Goal: Task Accomplishment & Management: Manage account settings

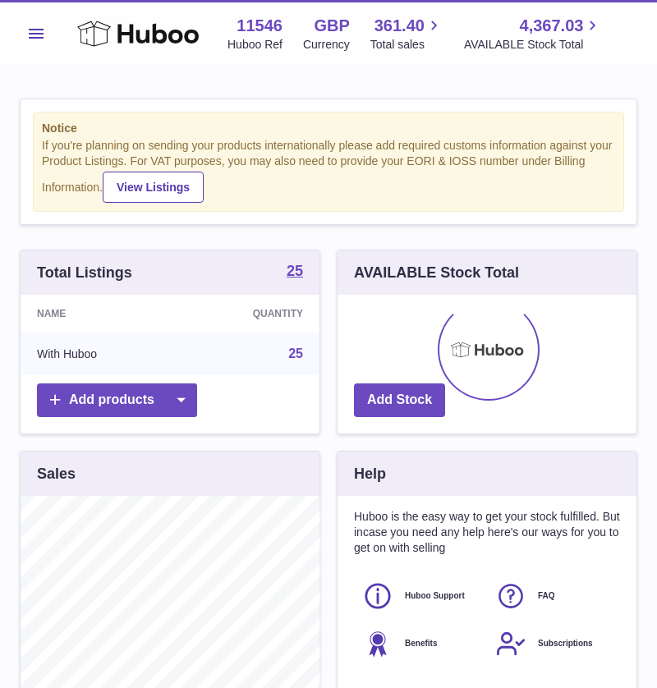
scroll to position [255, 300]
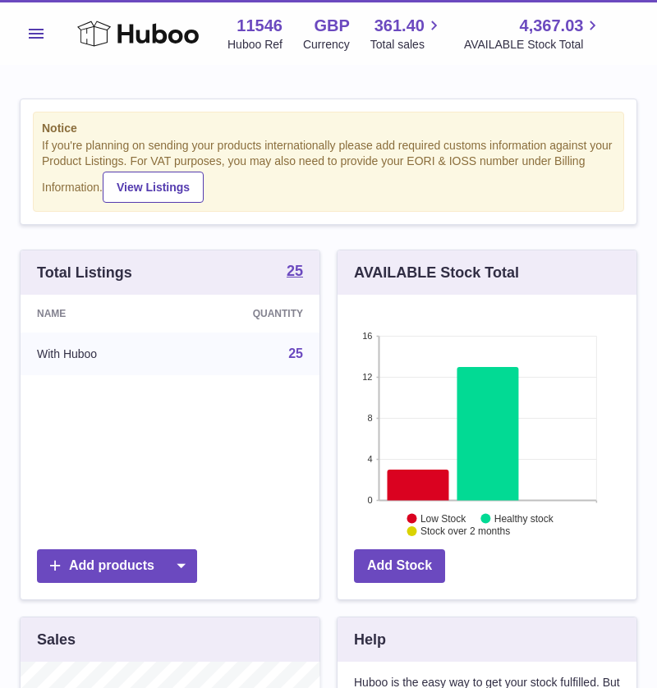
click at [39, 35] on span "Menu" at bounding box center [36, 34] width 15 height 10
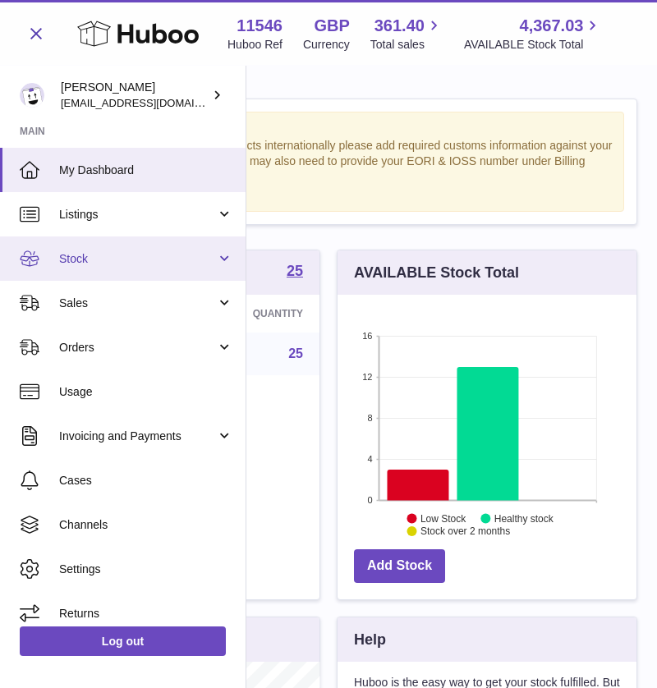
click at [181, 258] on span "Stock" at bounding box center [137, 259] width 157 height 16
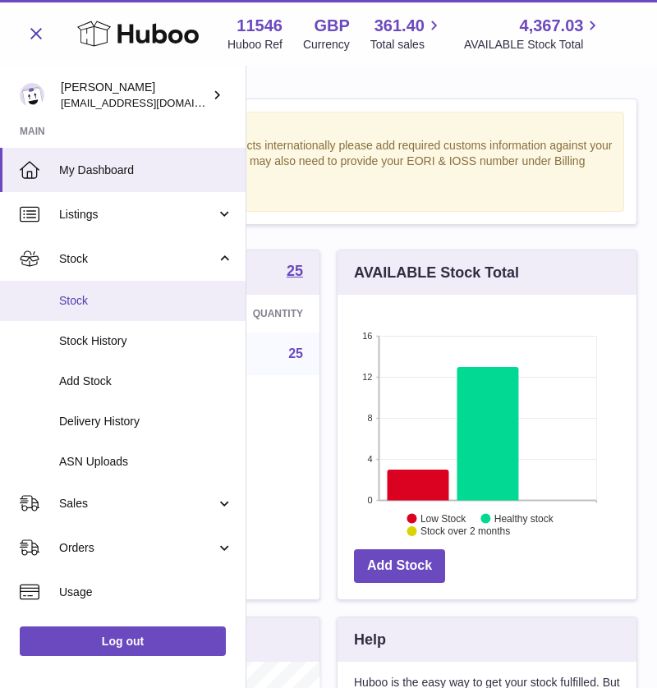
click at [78, 299] on span "Stock" at bounding box center [146, 301] width 174 height 16
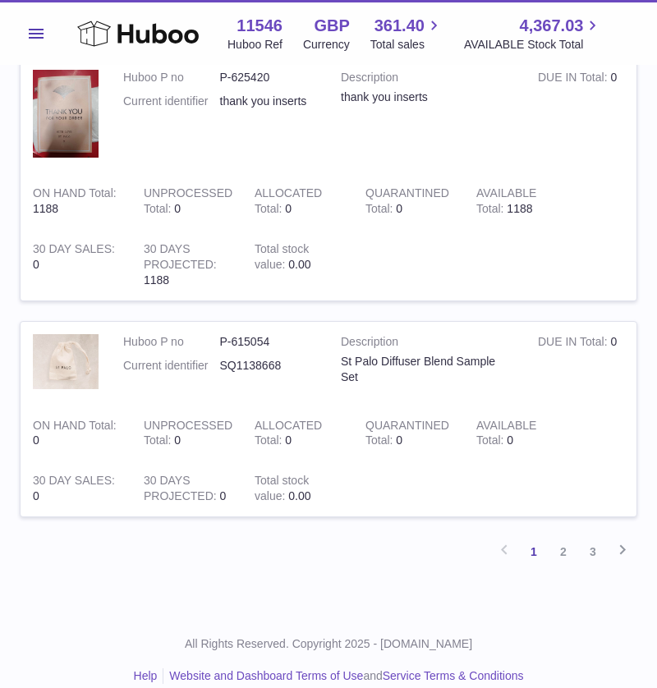
scroll to position [2141, 0]
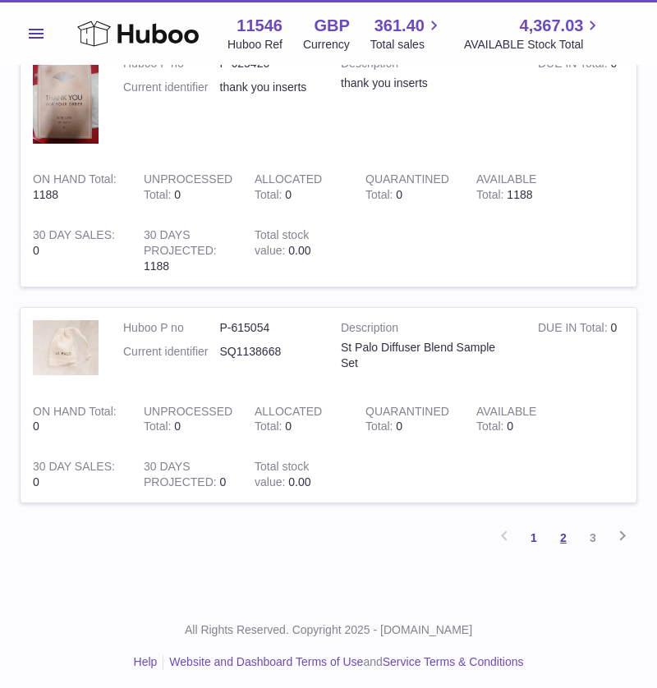
click at [559, 531] on link "2" at bounding box center [564, 538] width 30 height 30
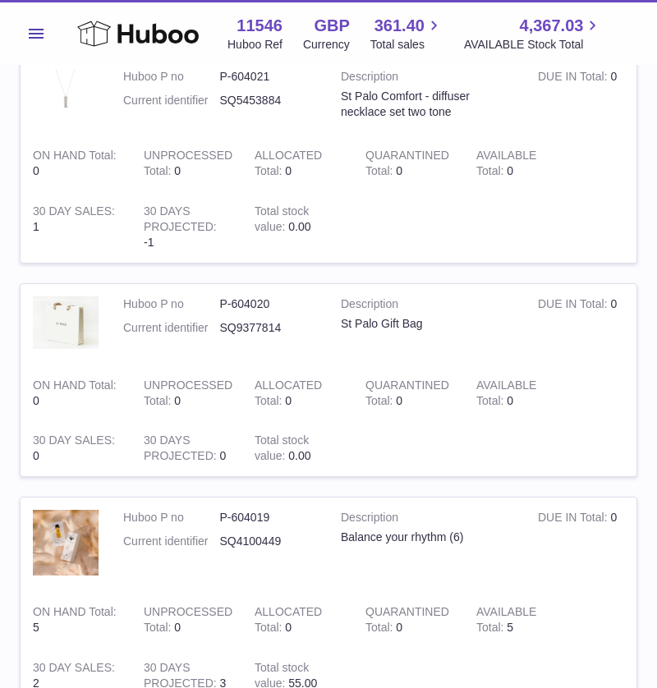
scroll to position [2020, 0]
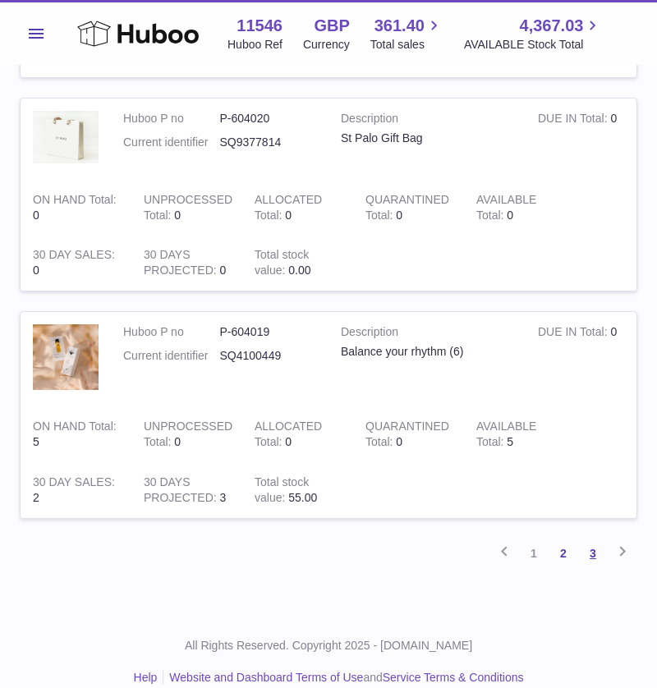
click at [596, 539] on link "3" at bounding box center [593, 554] width 30 height 30
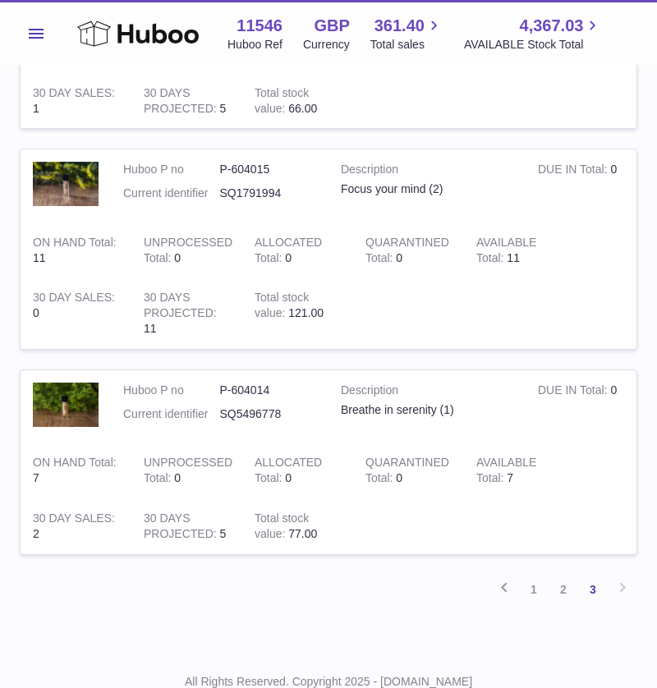
scroll to position [769, 0]
click at [535, 586] on link "1" at bounding box center [534, 589] width 30 height 30
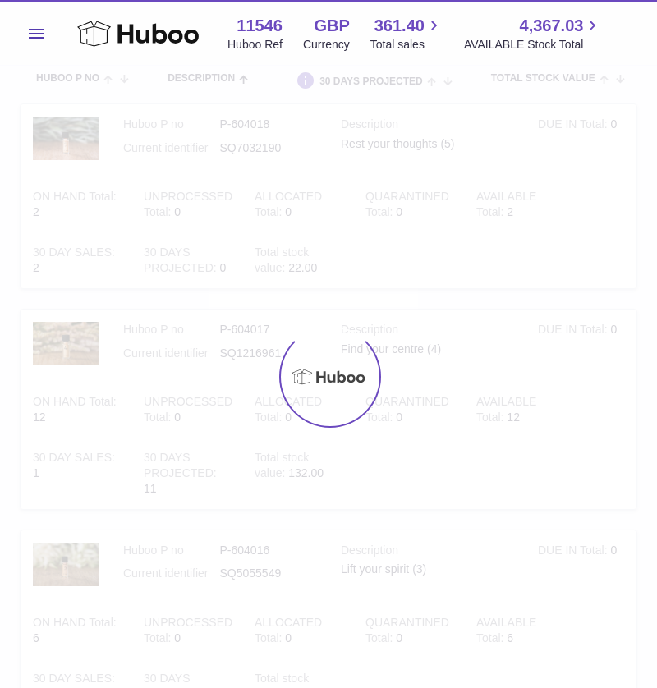
scroll to position [66, 0]
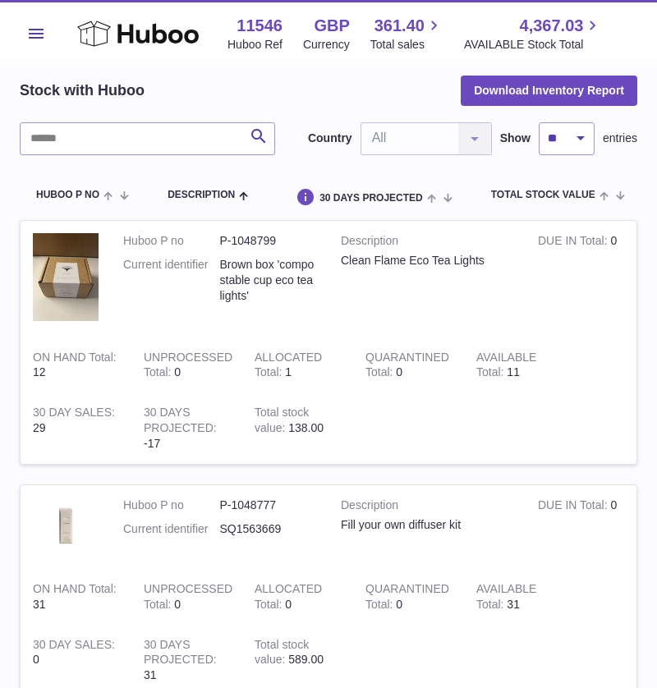
click at [30, 30] on span "Menu" at bounding box center [36, 34] width 15 height 10
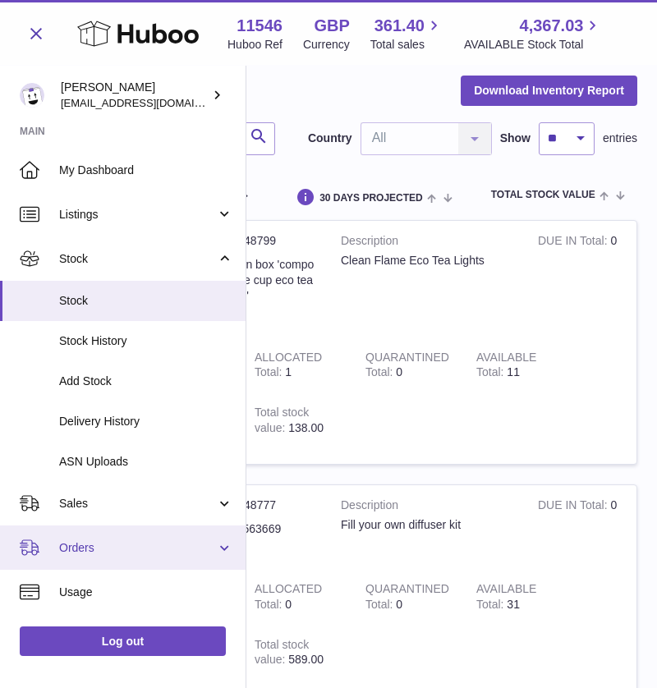
click at [195, 553] on span "Orders" at bounding box center [137, 549] width 157 height 16
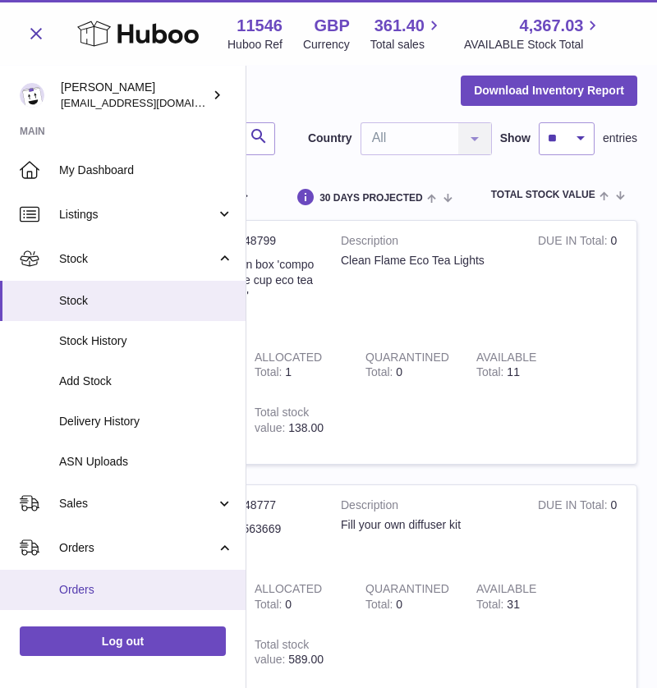
click at [122, 588] on span "Orders" at bounding box center [146, 590] width 174 height 16
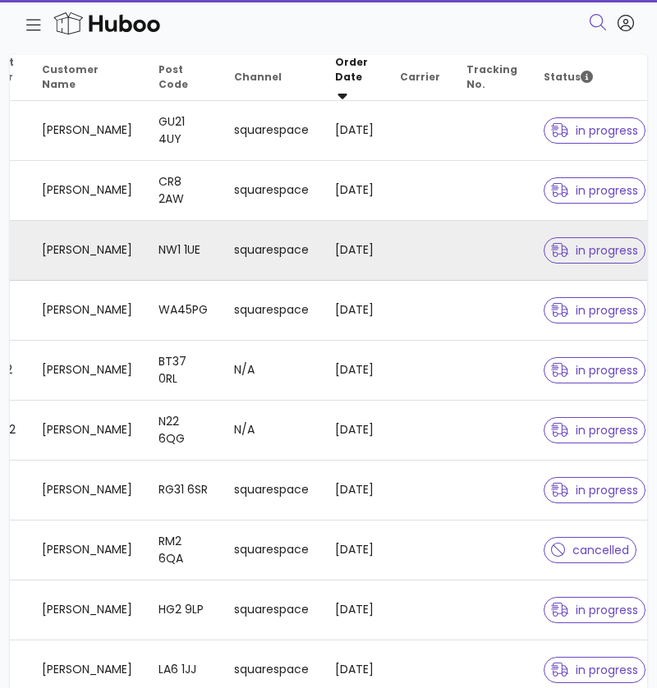
scroll to position [388, 0]
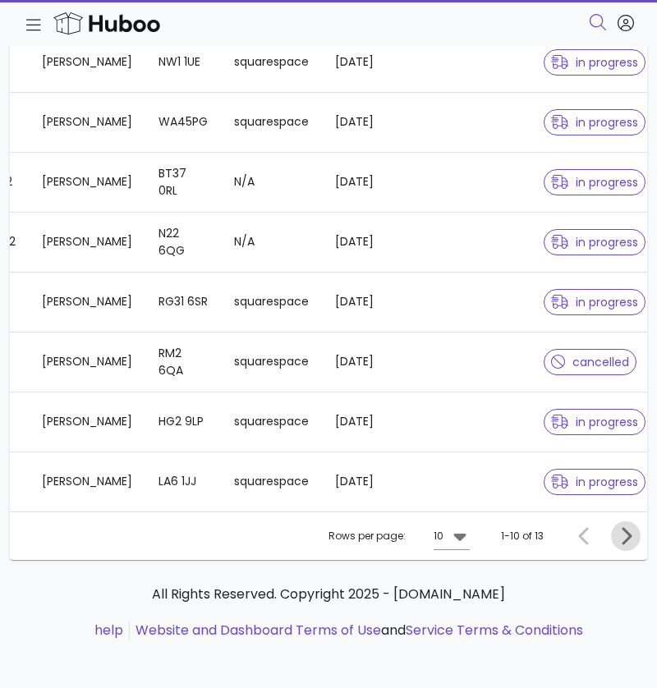
click at [627, 527] on icon "Next page" at bounding box center [627, 535] width 10 height 17
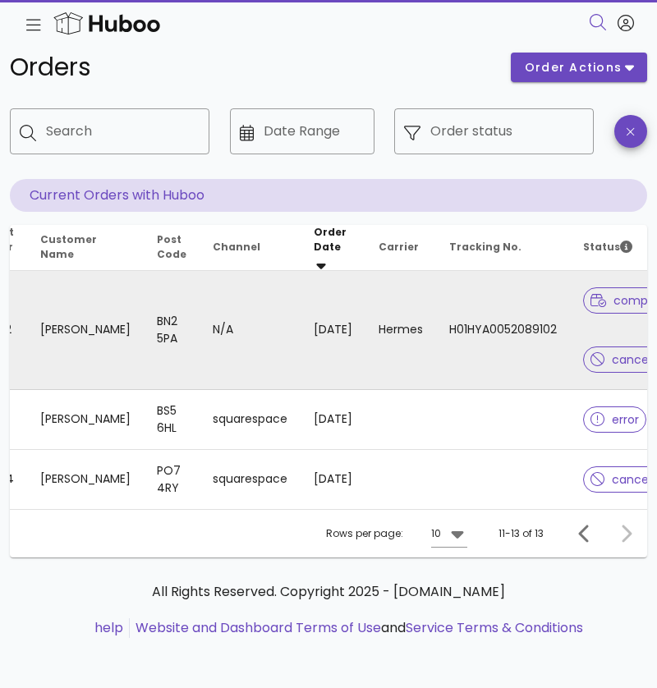
scroll to position [0, 130]
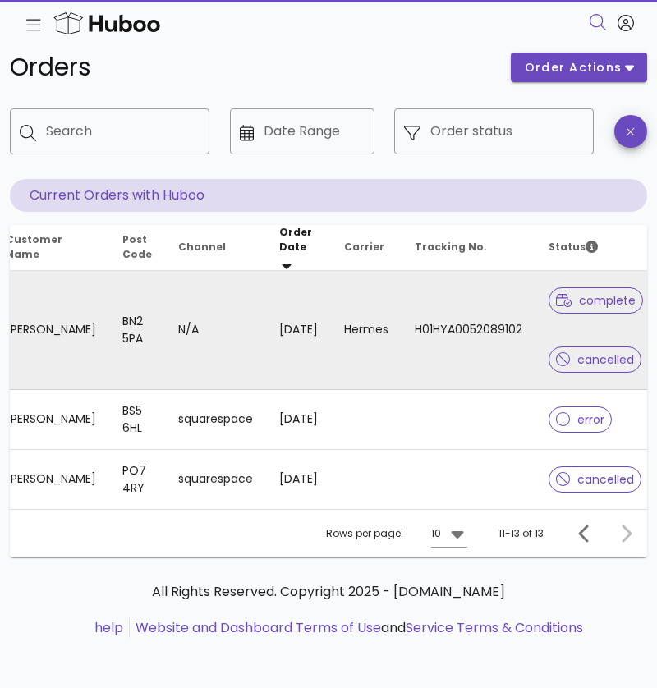
click at [165, 331] on td "N/A" at bounding box center [215, 330] width 101 height 119
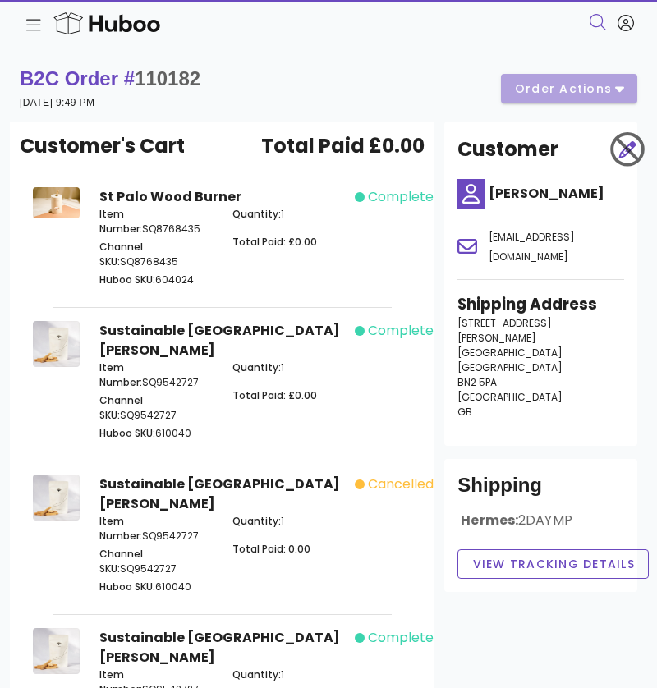
click at [625, 88] on div "B2C Order # 110182 11 September 2025 at 9:49 PM order actions" at bounding box center [329, 89] width 618 height 46
click at [24, 29] on div at bounding box center [27, 23] width 28 height 26
click at [30, 25] on icon at bounding box center [33, 26] width 15 height 12
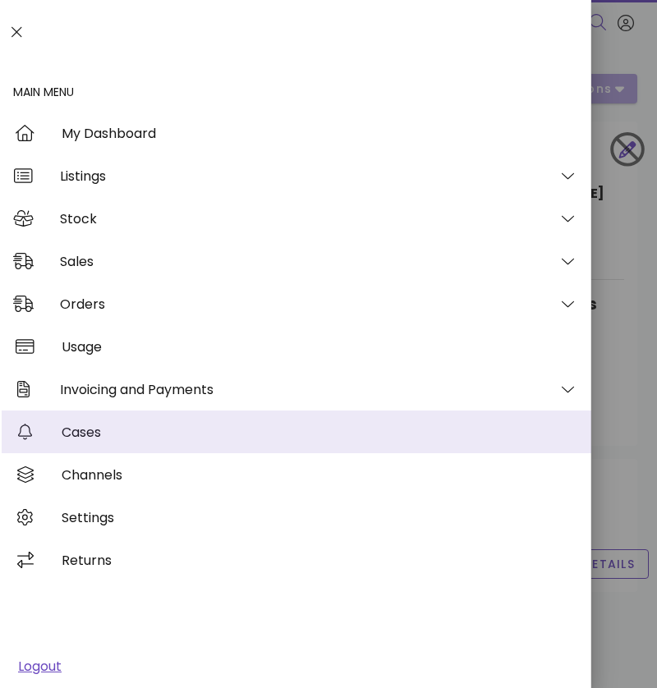
click at [103, 435] on div "Cases" at bounding box center [320, 433] width 517 height 16
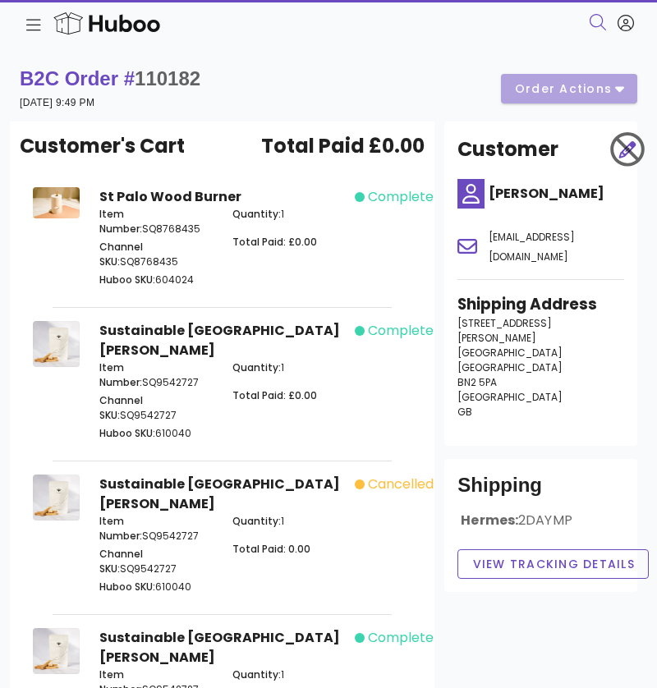
click at [92, 20] on img at bounding box center [106, 23] width 131 height 29
click at [113, 25] on img at bounding box center [106, 23] width 131 height 29
click at [23, 23] on div at bounding box center [27, 23] width 28 height 26
click at [32, 24] on icon at bounding box center [33, 25] width 15 height 16
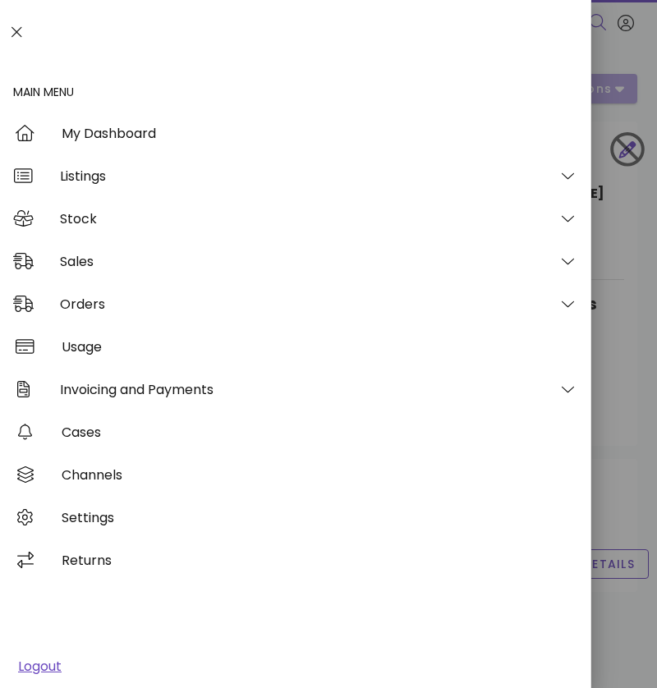
click at [16, 31] on icon at bounding box center [17, 32] width 11 height 16
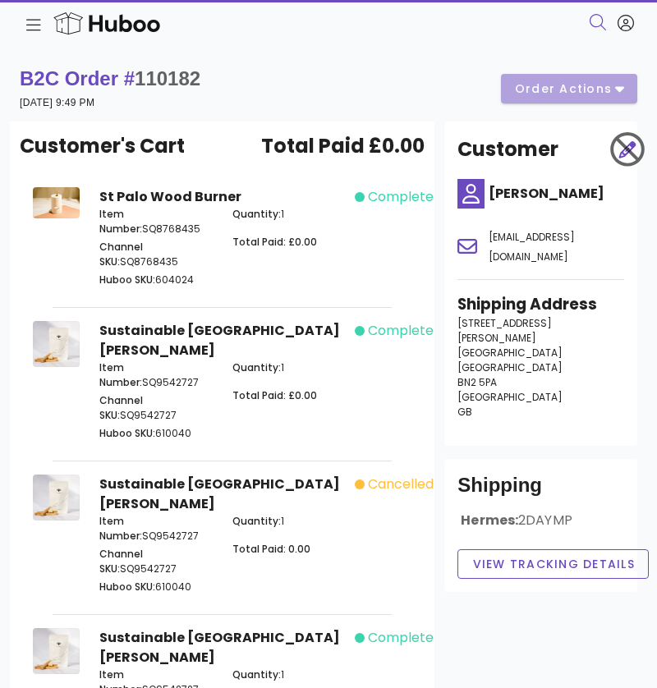
click at [126, 24] on img at bounding box center [106, 23] width 131 height 29
click at [628, 25] on icon at bounding box center [626, 23] width 16 height 16
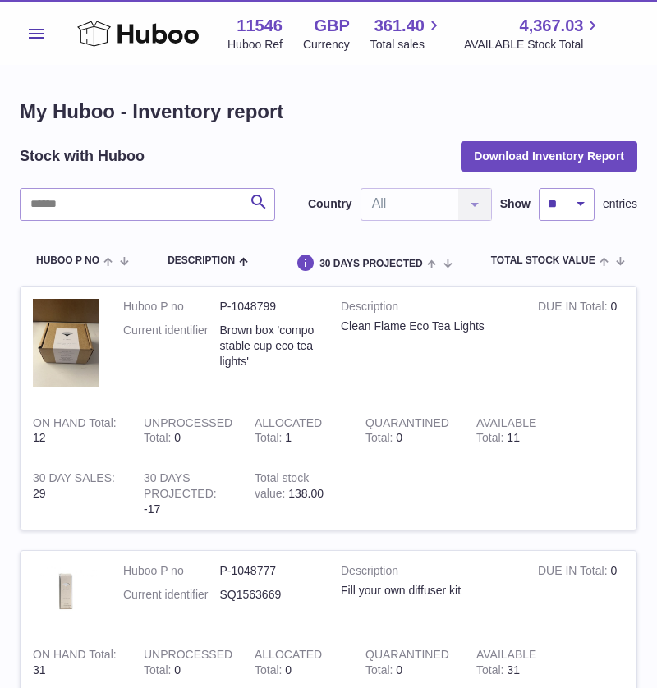
click at [35, 35] on span "Menu" at bounding box center [36, 34] width 15 height 10
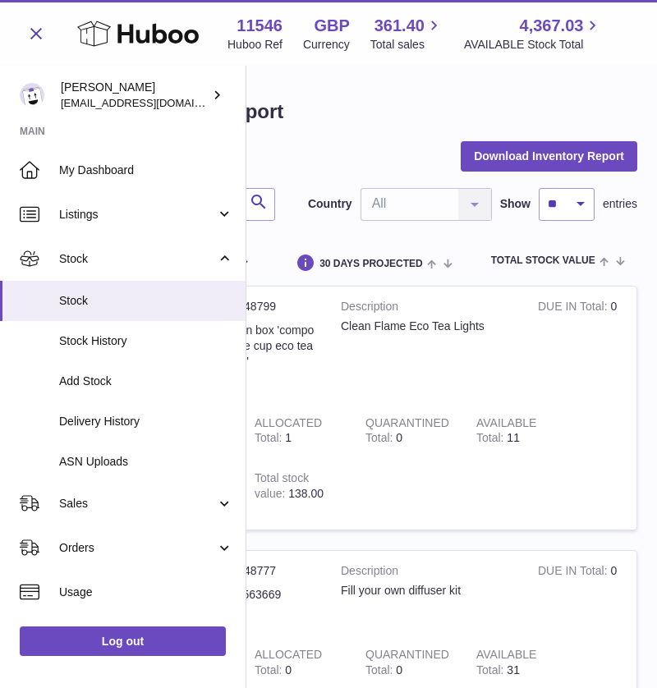
click at [38, 38] on span "Menu" at bounding box center [36, 34] width 15 height 10
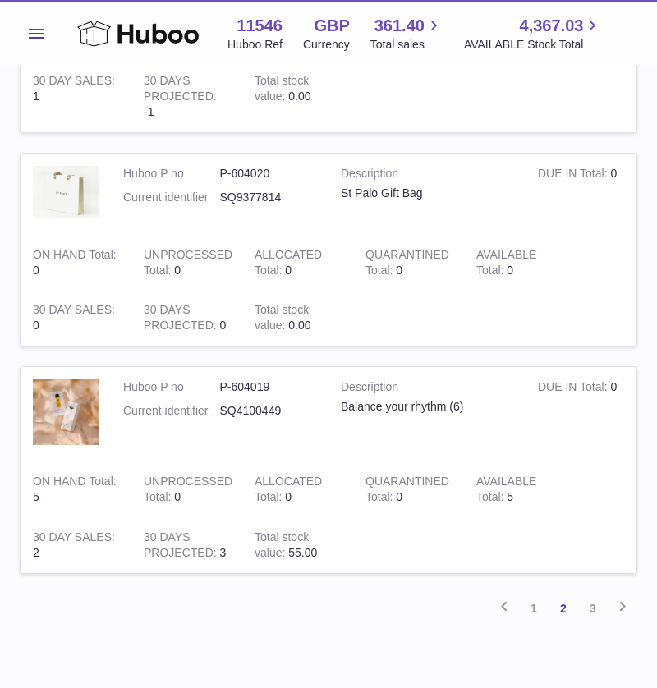
scroll to position [2020, 0]
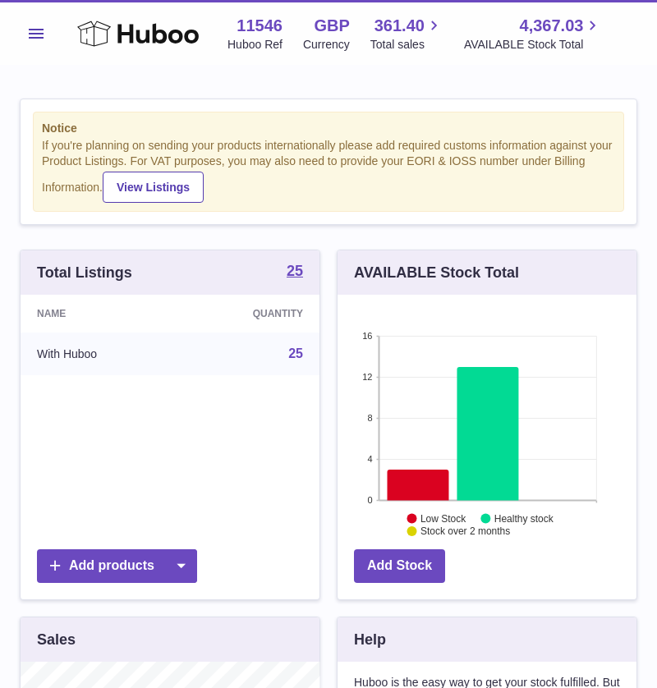
click at [41, 38] on button "Menu" at bounding box center [36, 33] width 33 height 33
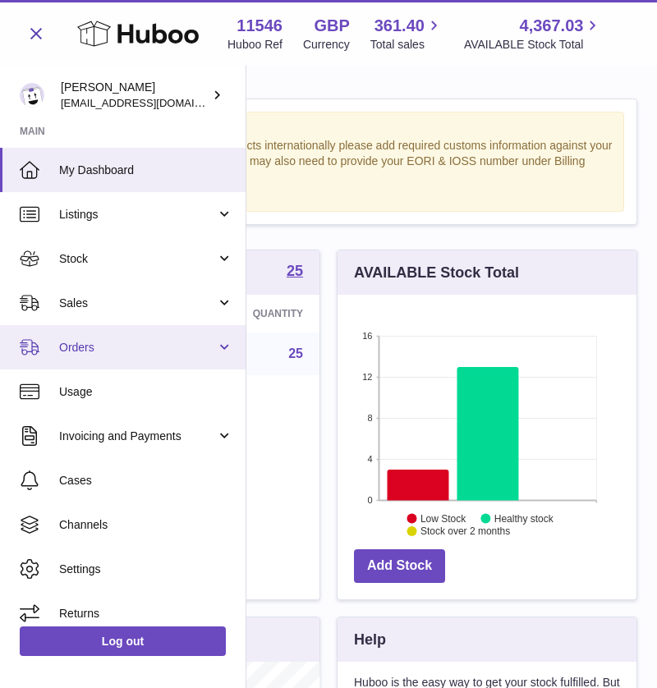
scroll to position [13, 0]
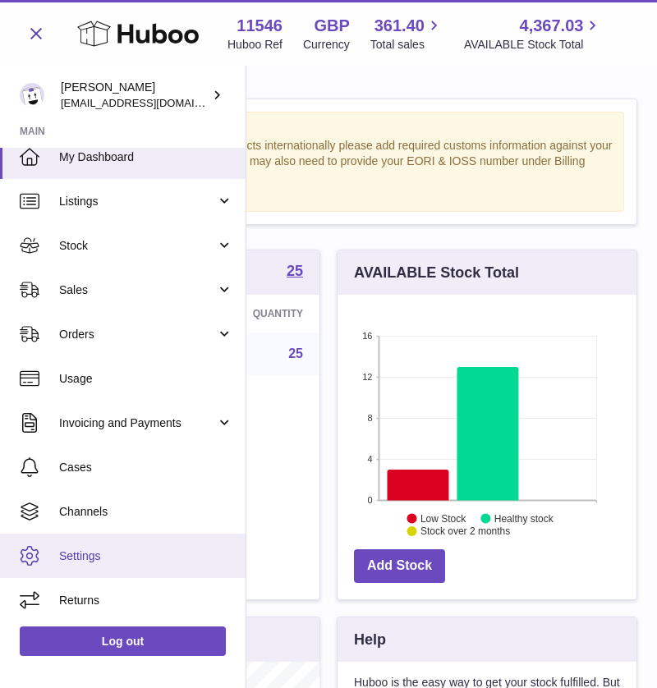
click at [84, 545] on link "Settings" at bounding box center [123, 556] width 246 height 44
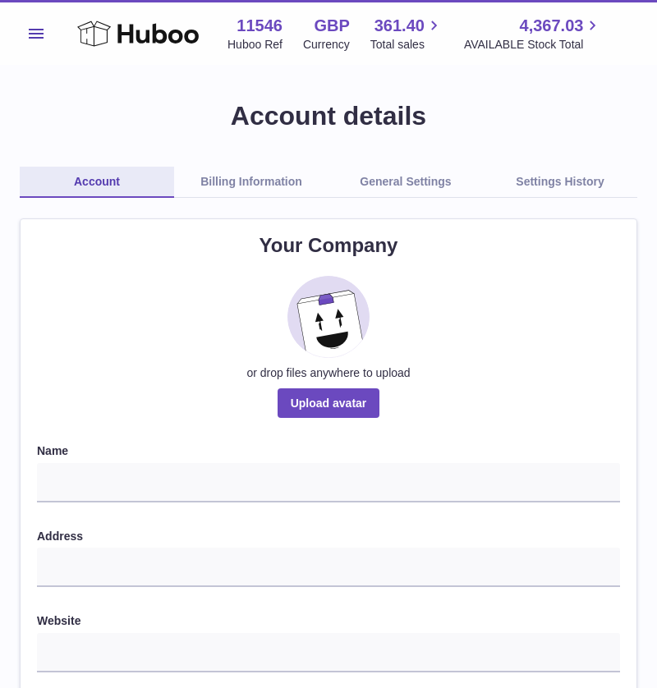
click at [37, 34] on span "Menu" at bounding box center [36, 34] width 15 height 10
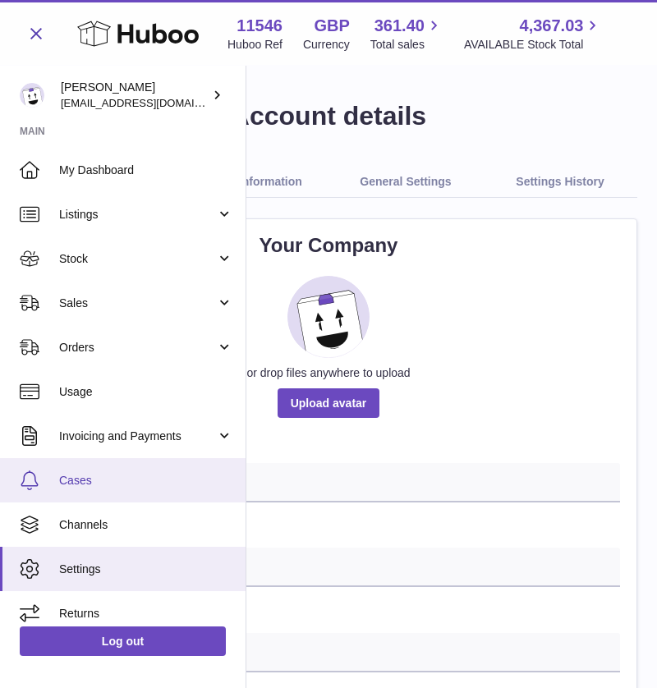
click at [82, 476] on span "Cases" at bounding box center [146, 481] width 174 height 16
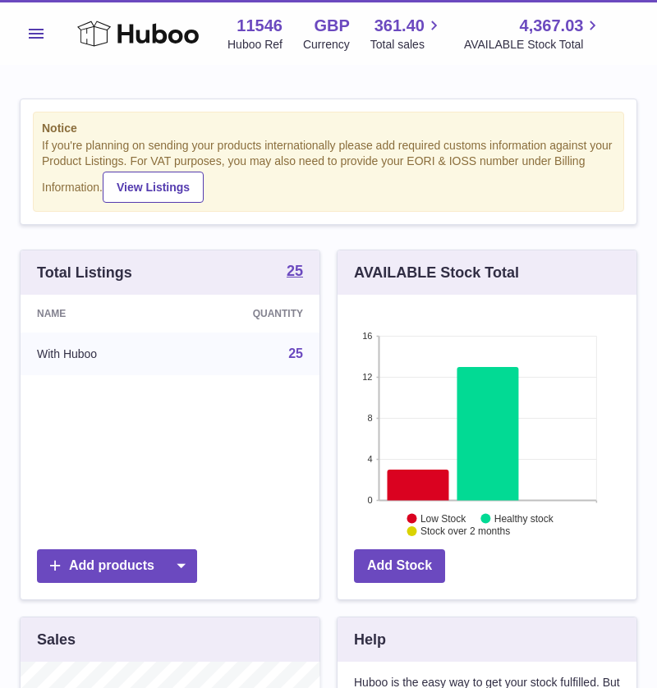
click at [34, 35] on span "Menu" at bounding box center [36, 34] width 15 height 10
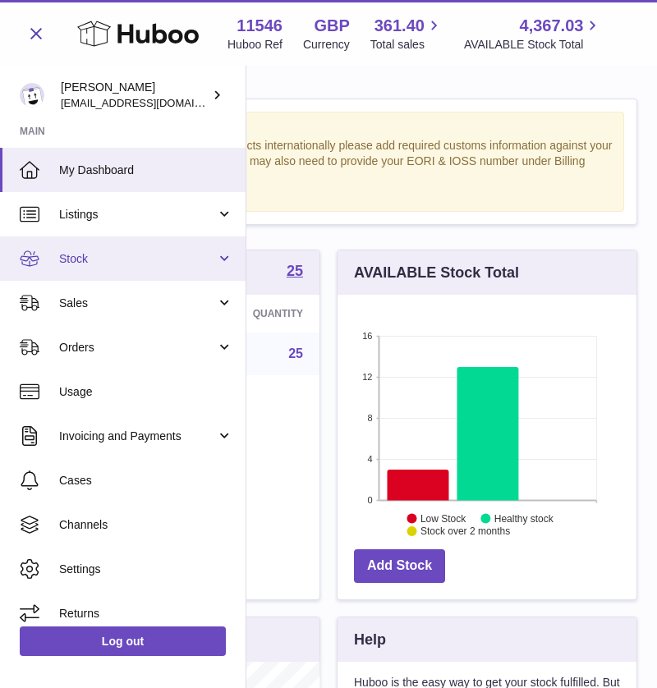
click at [102, 264] on span "Stock" at bounding box center [137, 259] width 157 height 16
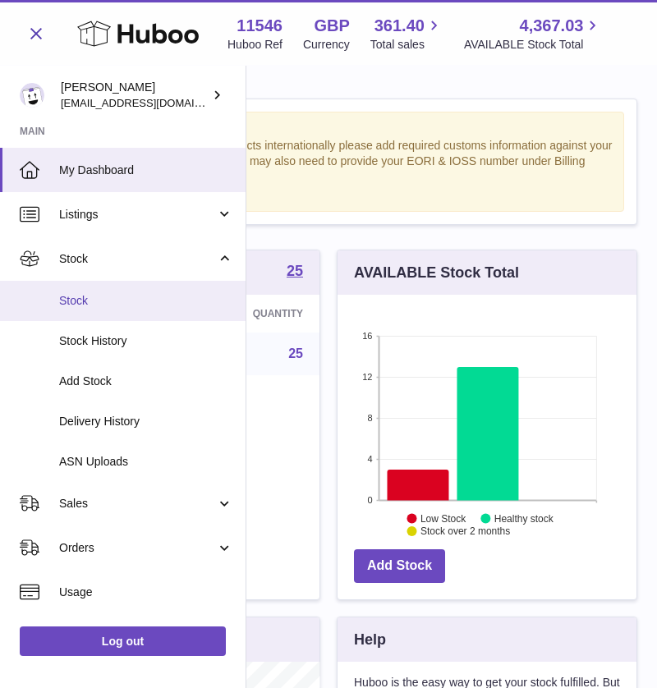
click at [65, 288] on link "Stock" at bounding box center [123, 301] width 246 height 40
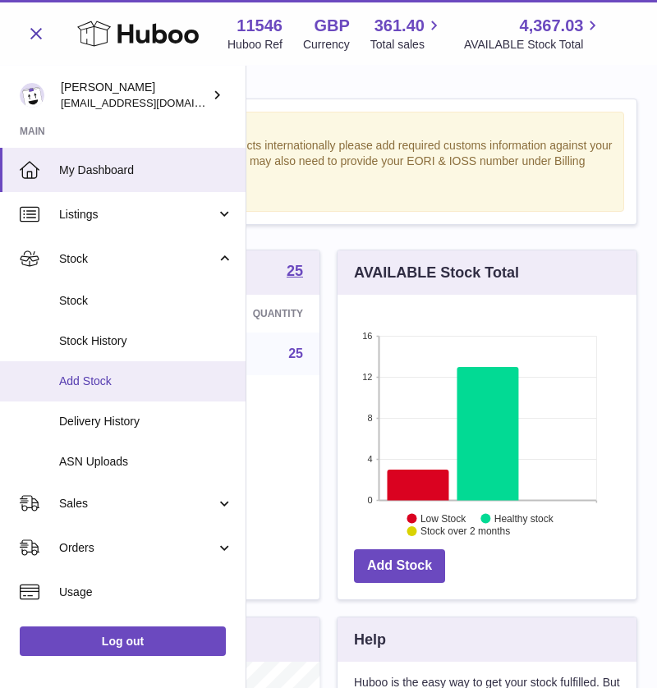
click at [77, 375] on span "Add Stock" at bounding box center [146, 382] width 174 height 16
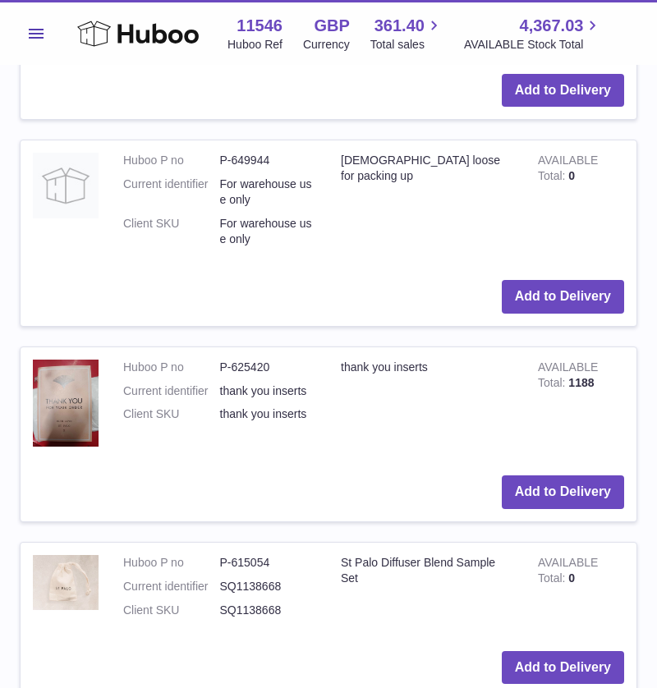
scroll to position [1888, 0]
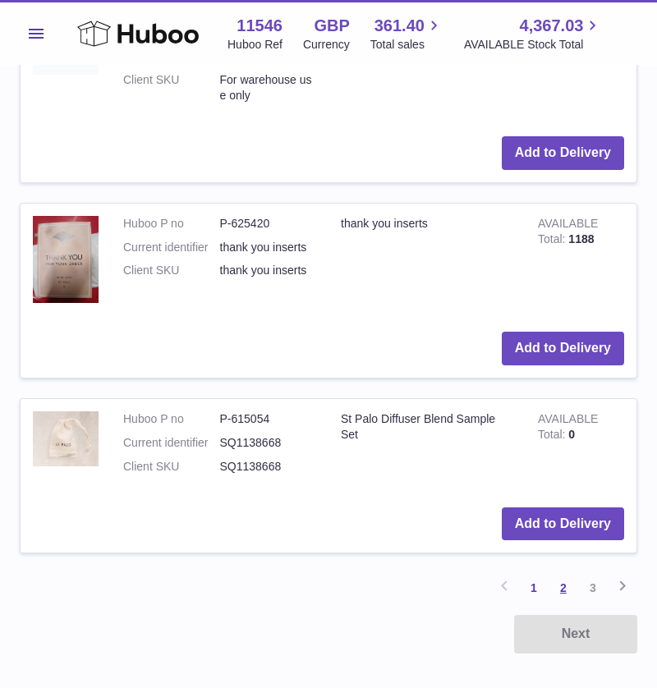
click at [565, 577] on link "2" at bounding box center [564, 588] width 30 height 30
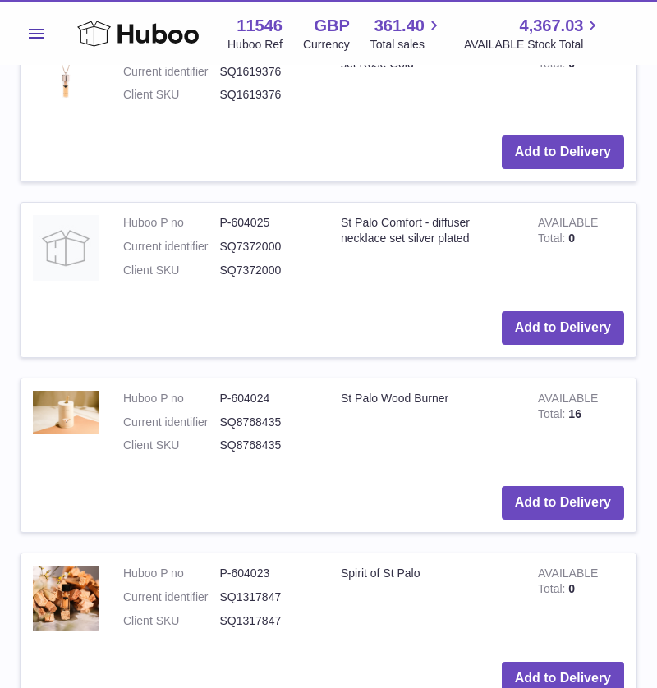
scroll to position [884, 0]
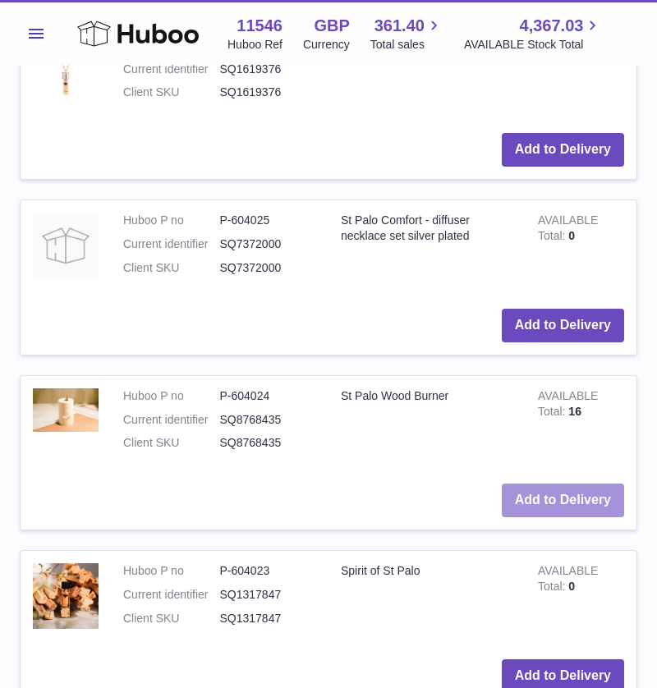
click at [551, 499] on button "Add to Delivery" at bounding box center [563, 501] width 122 height 34
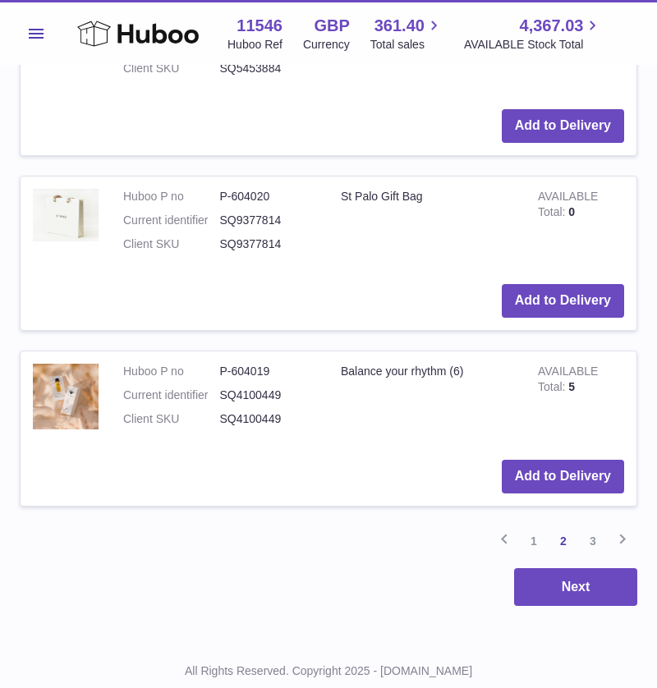
scroll to position [2027, 0]
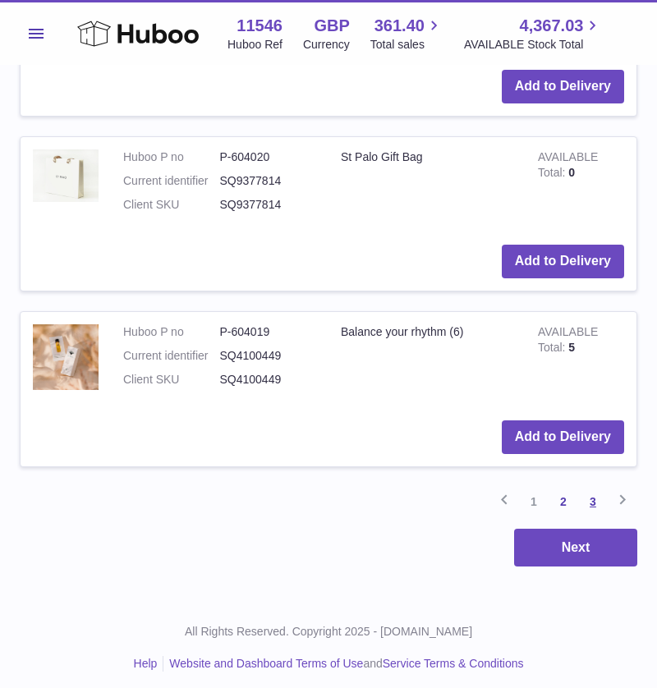
click at [589, 492] on link "3" at bounding box center [593, 502] width 30 height 30
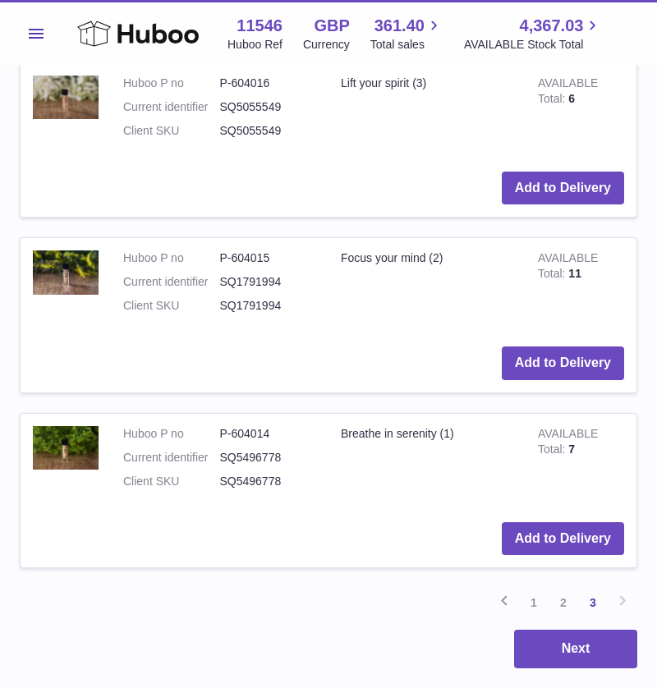
scroll to position [1154, 0]
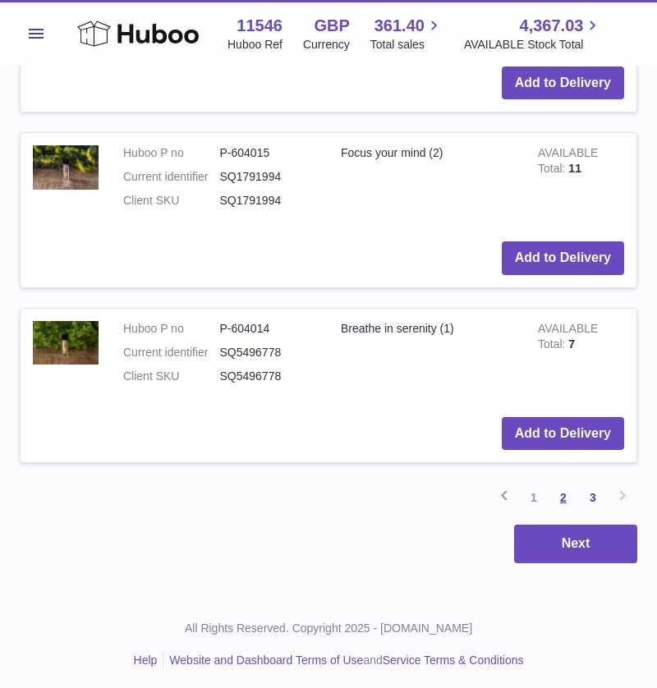
click at [569, 495] on link "2" at bounding box center [564, 498] width 30 height 30
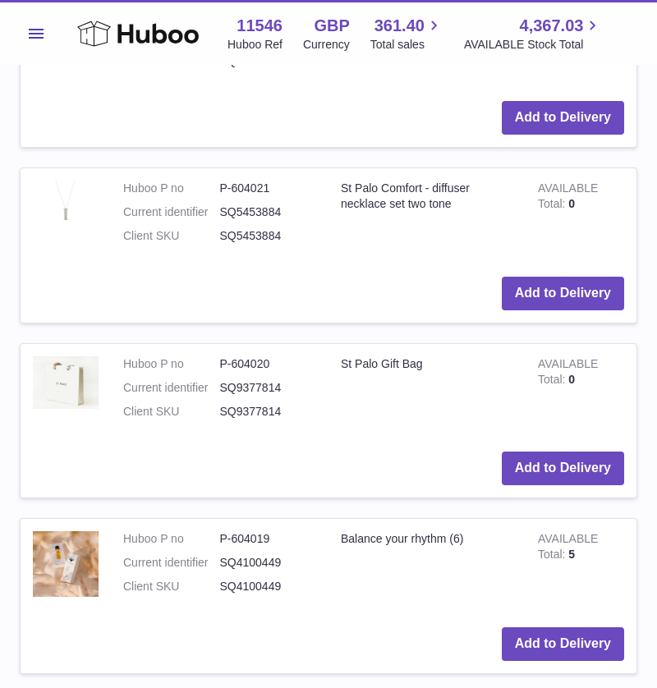
scroll to position [2027, 0]
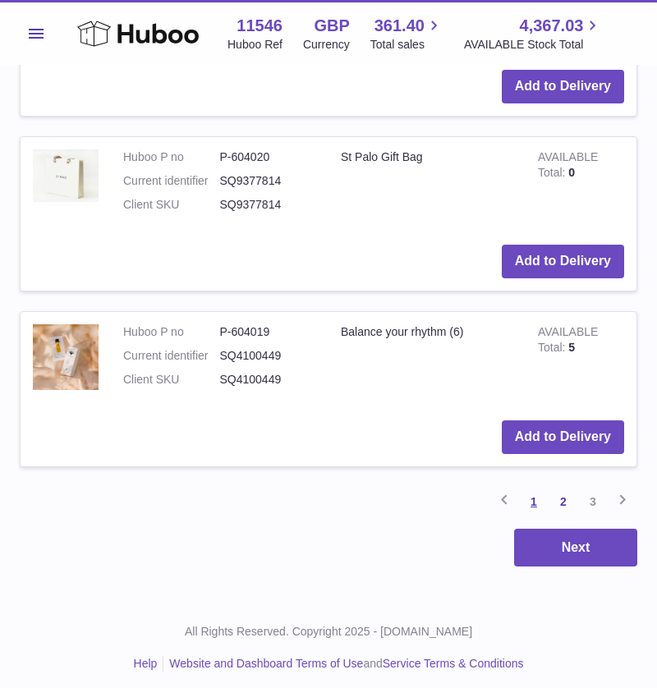
click at [538, 490] on link "1" at bounding box center [534, 502] width 30 height 30
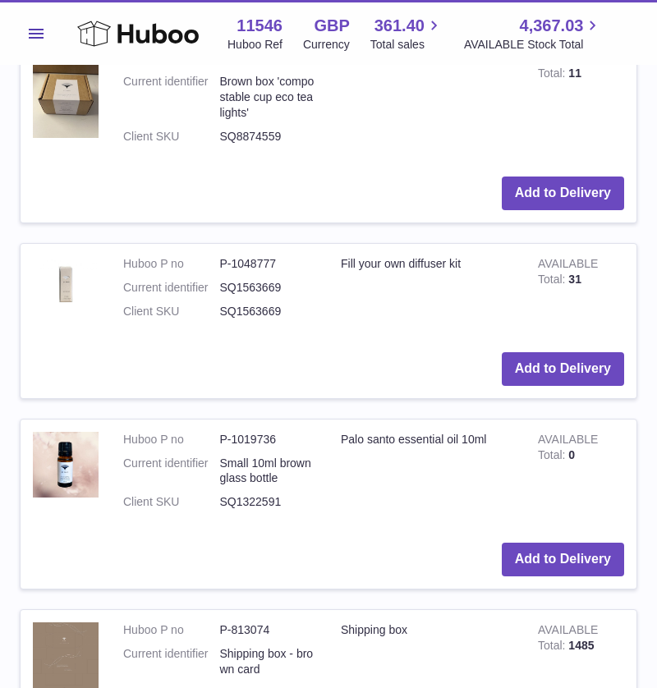
scroll to position [725, 0]
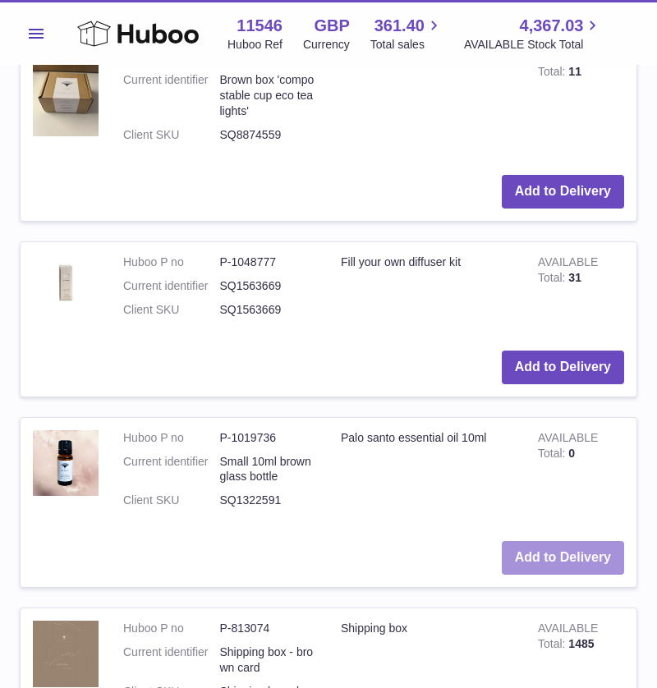
click at [564, 556] on button "Add to Delivery" at bounding box center [563, 558] width 122 height 34
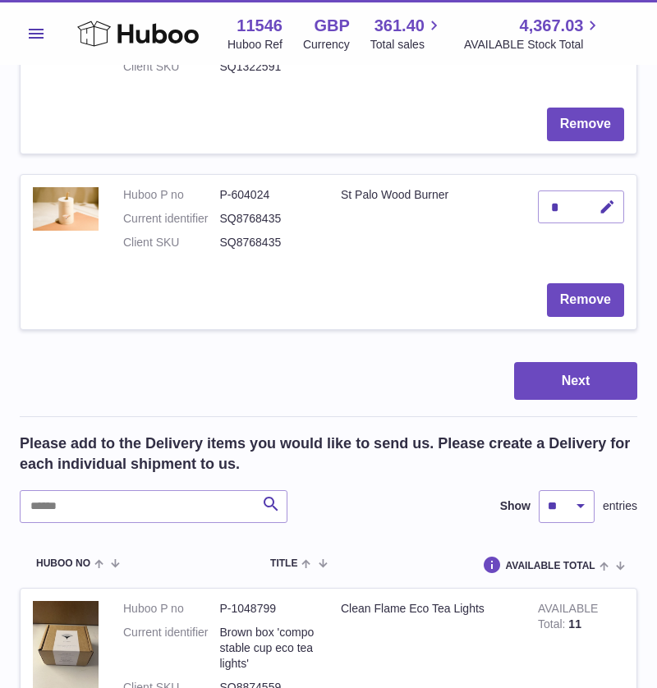
scroll to position [0, 0]
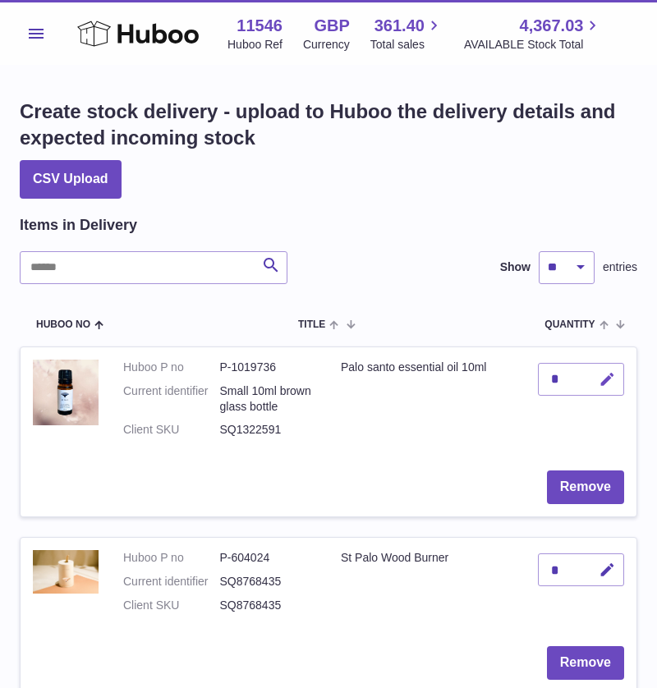
click at [602, 380] on icon "button" at bounding box center [607, 379] width 17 height 17
type input "**"
click at [606, 380] on icon "submit" at bounding box center [607, 379] width 15 height 15
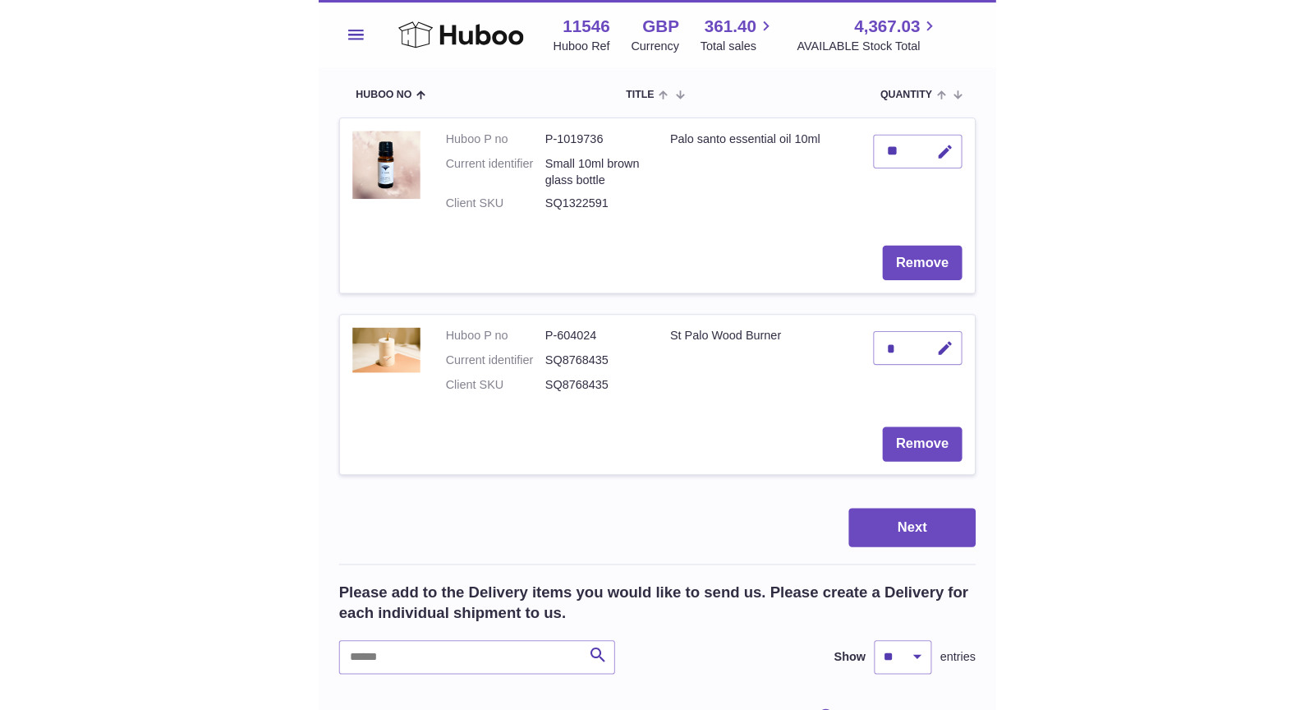
scroll to position [234, 0]
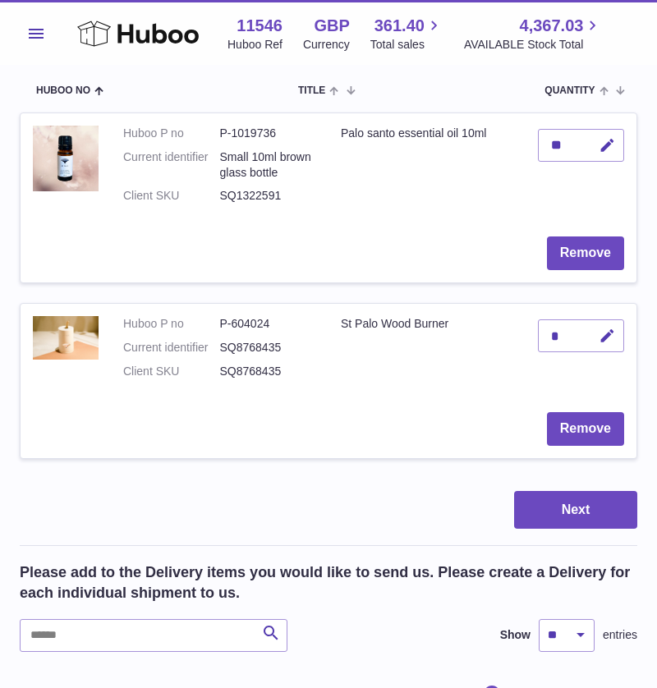
click at [565, 336] on div "*" at bounding box center [581, 336] width 86 height 33
click at [610, 334] on icon "button" at bounding box center [607, 336] width 17 height 17
click at [590, 323] on button "submit" at bounding box center [605, 336] width 31 height 26
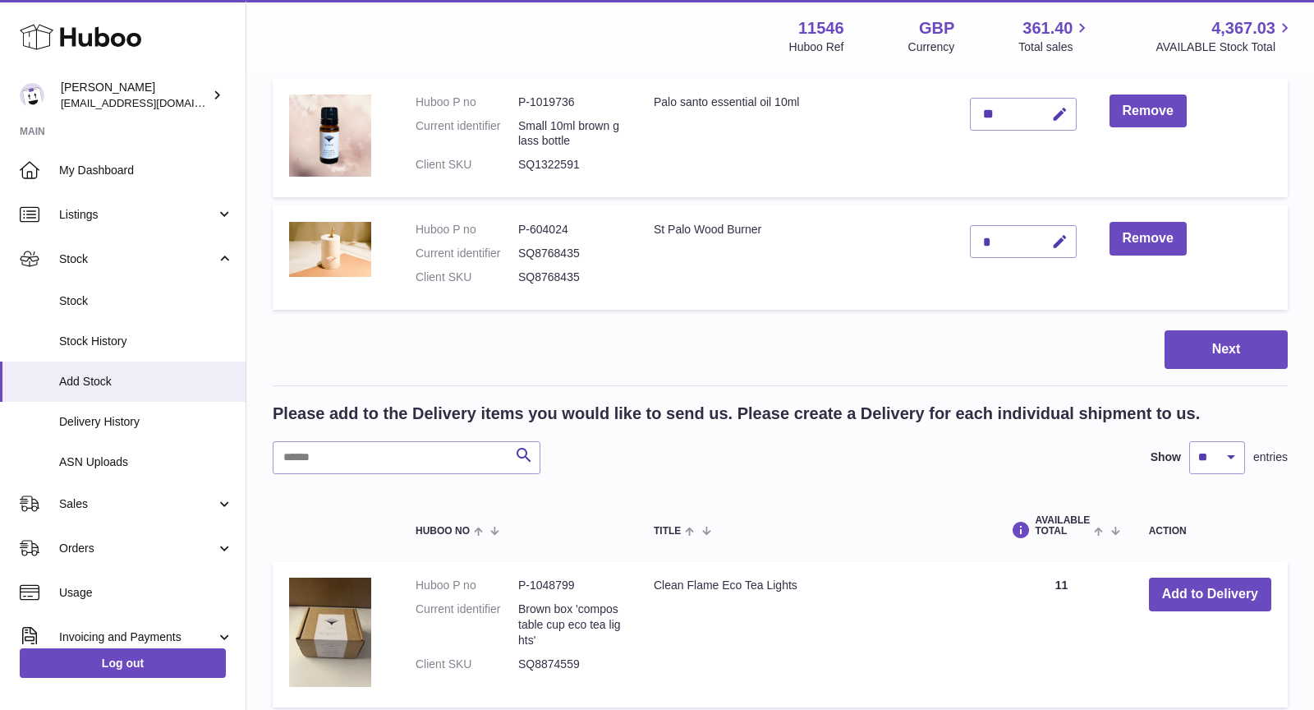
drag, startPoint x: 1009, startPoint y: 241, endPoint x: 973, endPoint y: 241, distance: 35.3
click at [656, 241] on div "*" at bounding box center [1023, 241] width 107 height 33
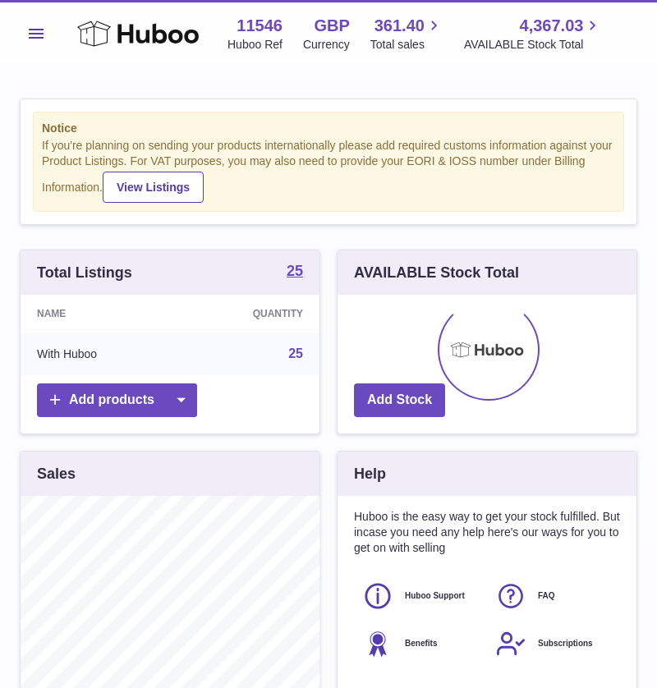
scroll to position [255, 300]
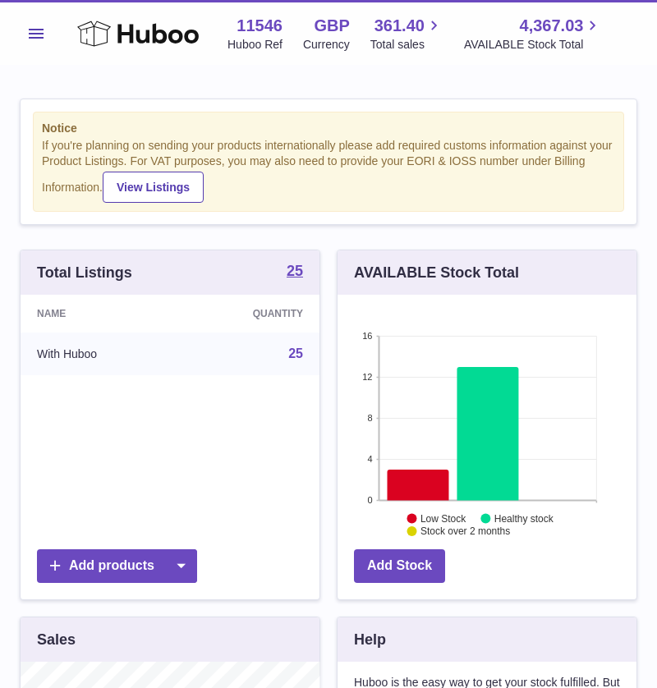
click at [33, 40] on button "Menu" at bounding box center [36, 33] width 33 height 33
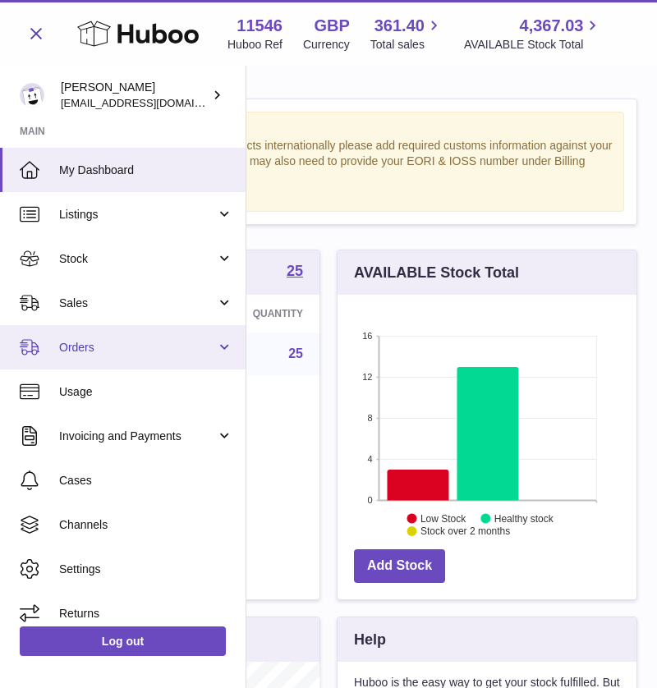
click at [126, 348] on span "Orders" at bounding box center [137, 348] width 157 height 16
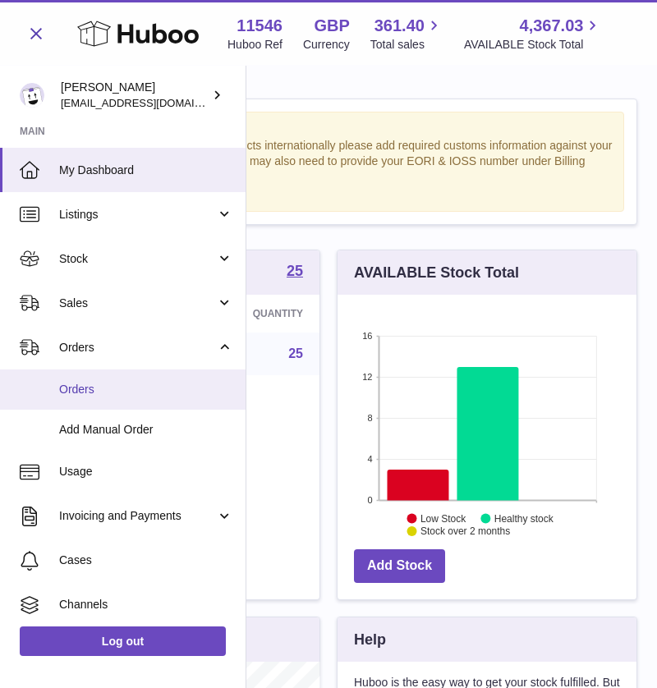
click at [71, 393] on span "Orders" at bounding box center [146, 390] width 174 height 16
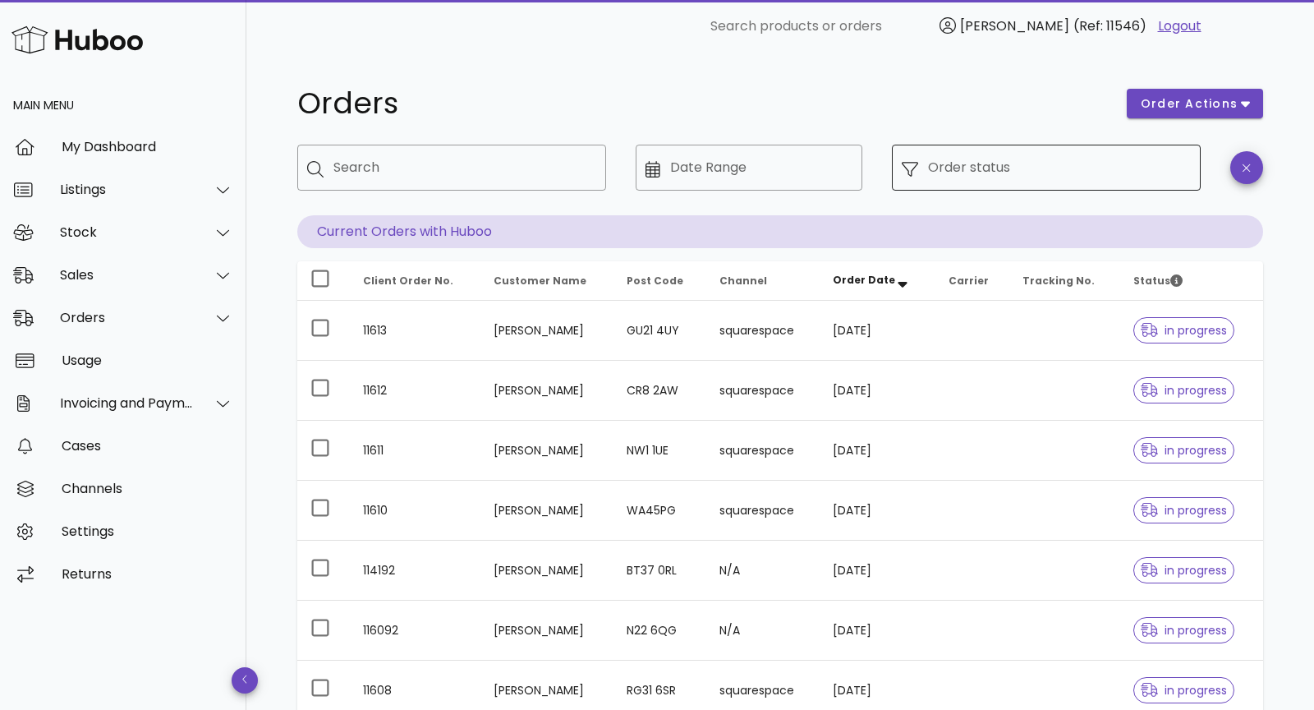
click at [656, 174] on input "Order status" at bounding box center [1059, 167] width 263 height 26
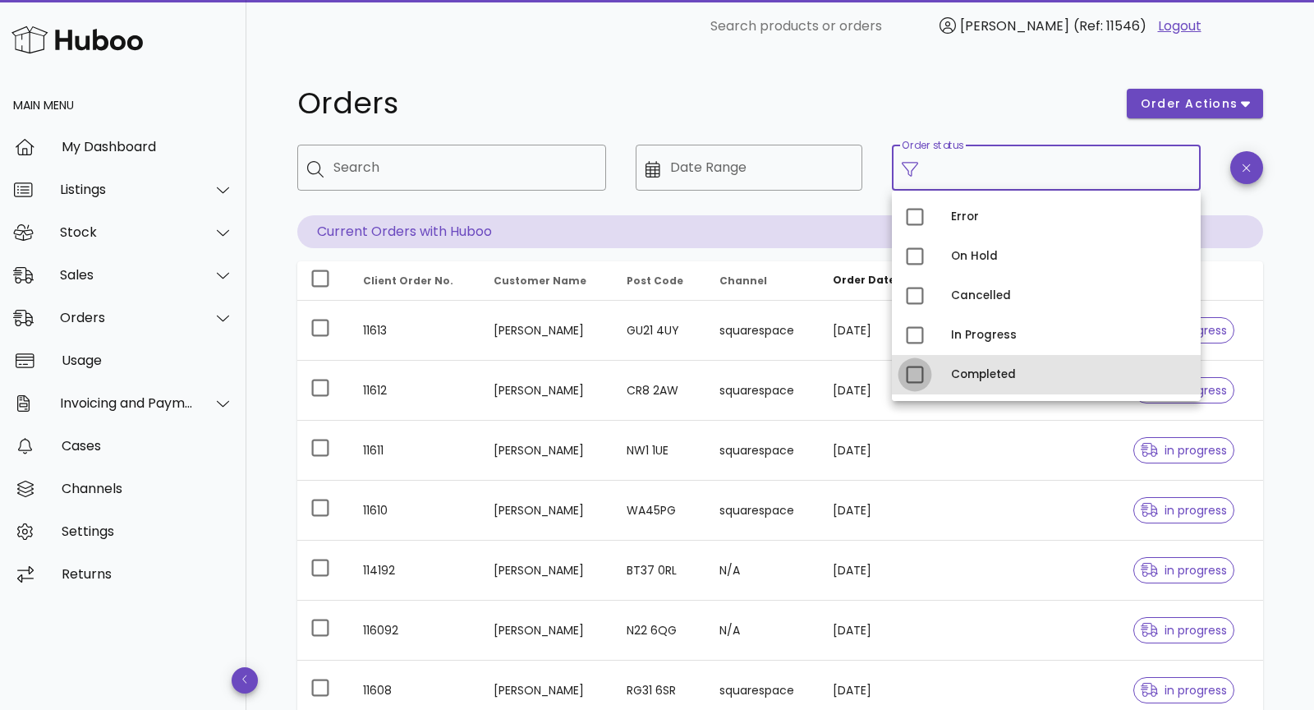
click at [656, 376] on div at bounding box center [915, 375] width 28 height 28
type input "**********"
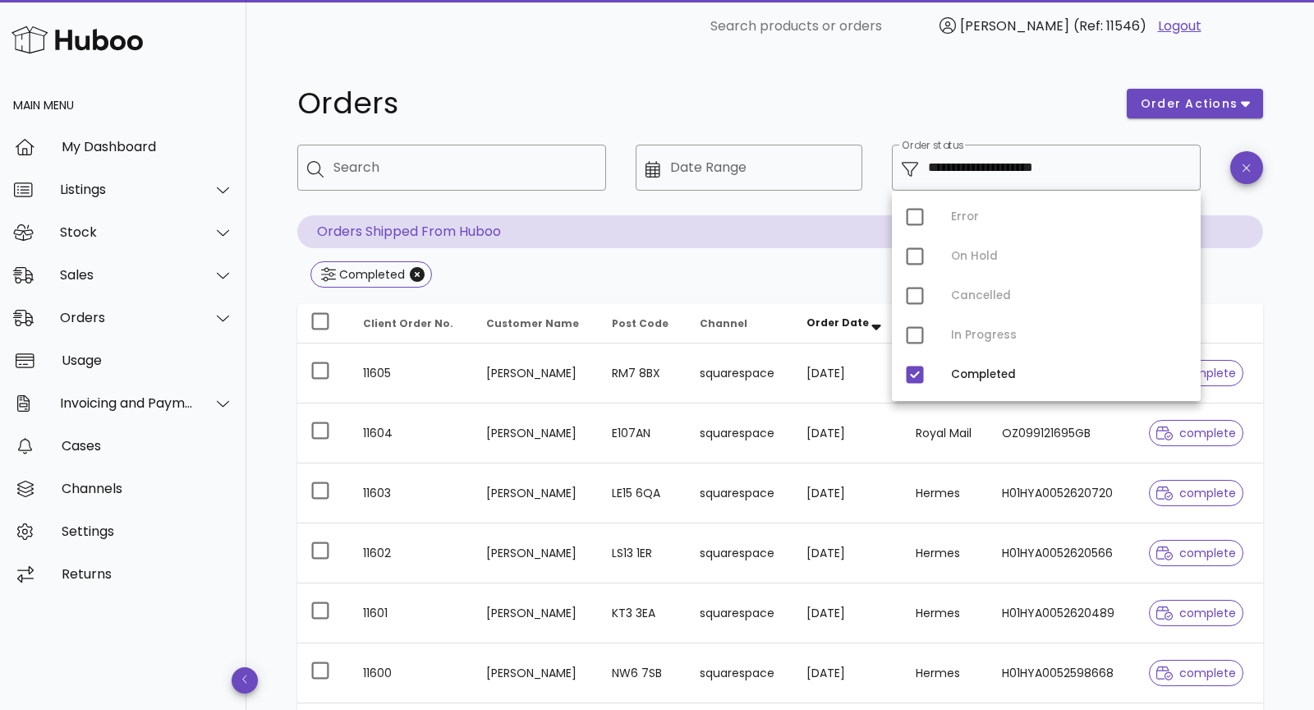
click at [656, 198] on div "**********" at bounding box center [780, 588] width 1045 height 1071
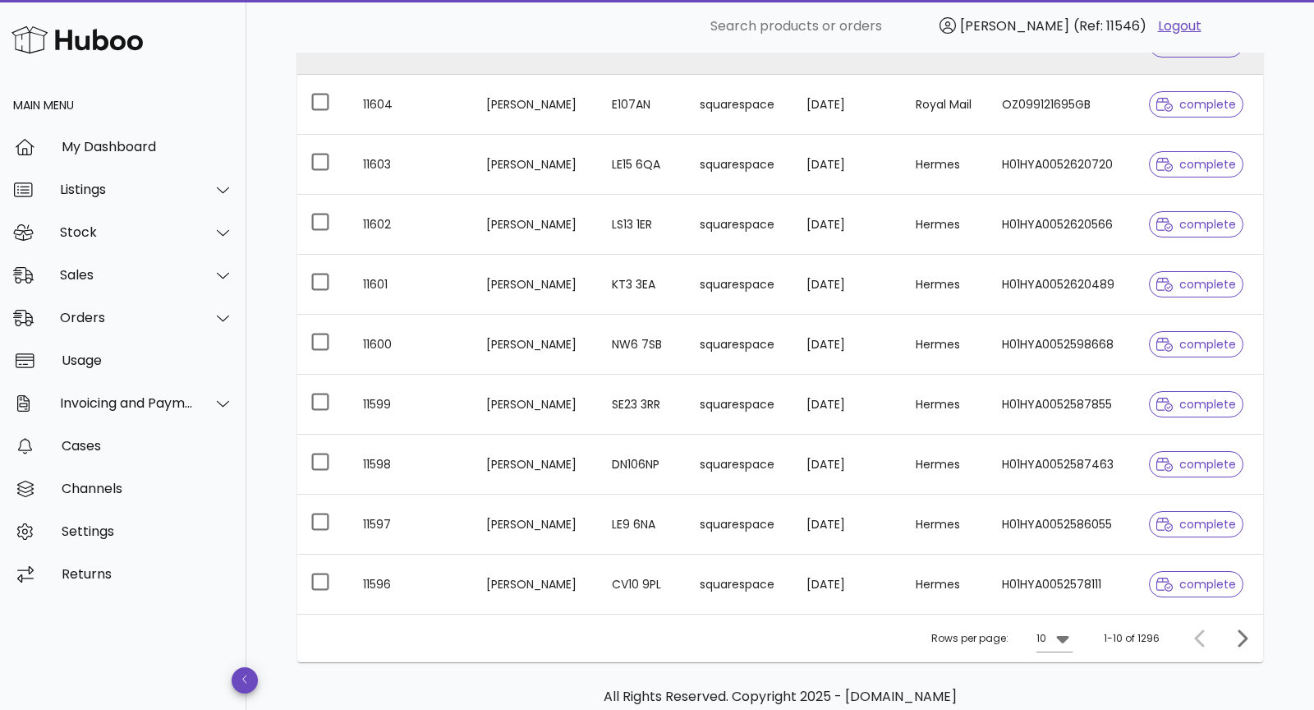
scroll to position [330, 0]
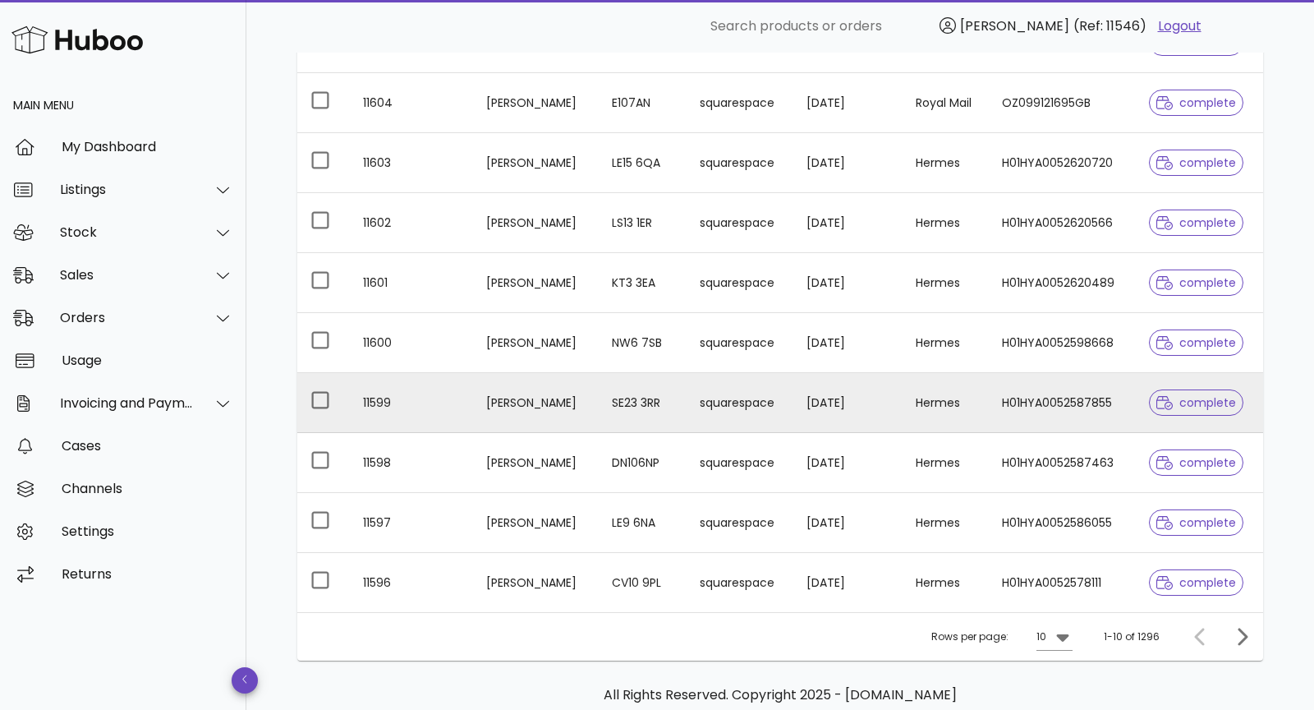
click at [436, 404] on td "11599" at bounding box center [411, 403] width 123 height 60
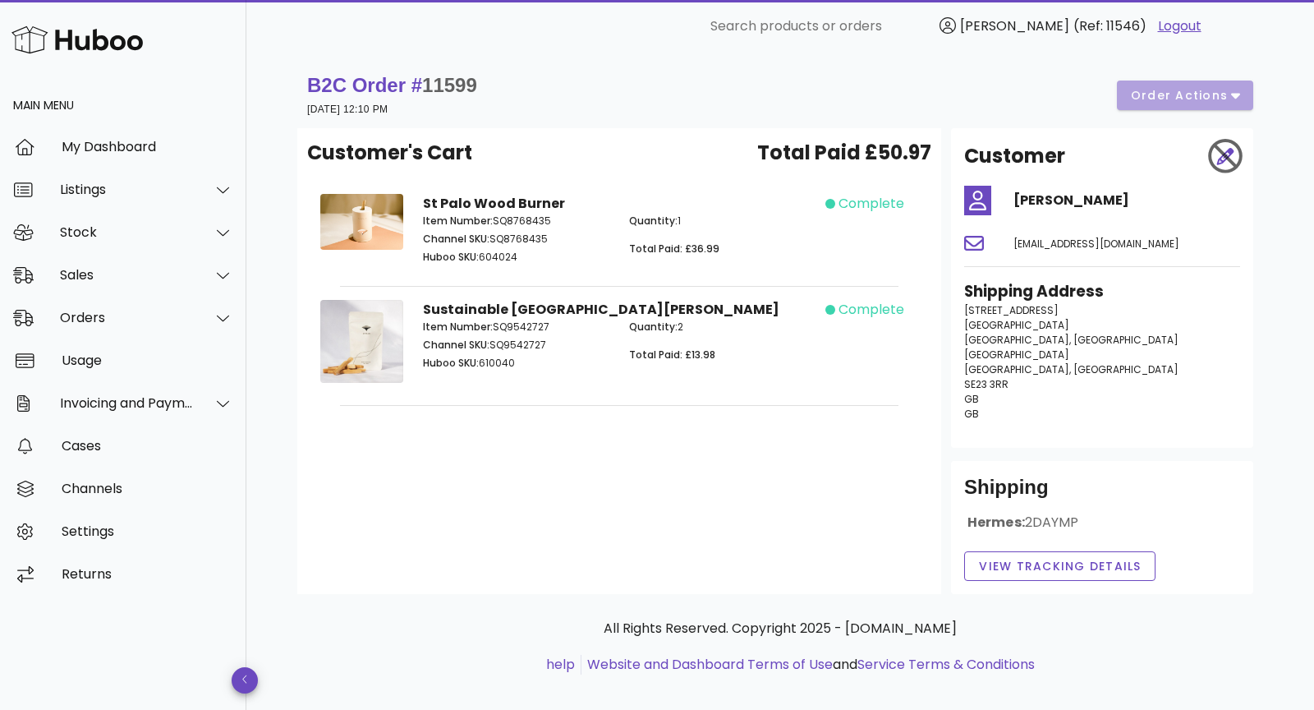
click at [656, 99] on div "B2C Order # 11599 01 October 2025 at 12:10 PM order actions" at bounding box center [780, 95] width 946 height 46
click at [656, 96] on div "B2C Order # 11599 01 October 2025 at 12:10 PM order actions" at bounding box center [780, 95] width 946 height 46
click at [105, 321] on div "Orders" at bounding box center [127, 318] width 134 height 16
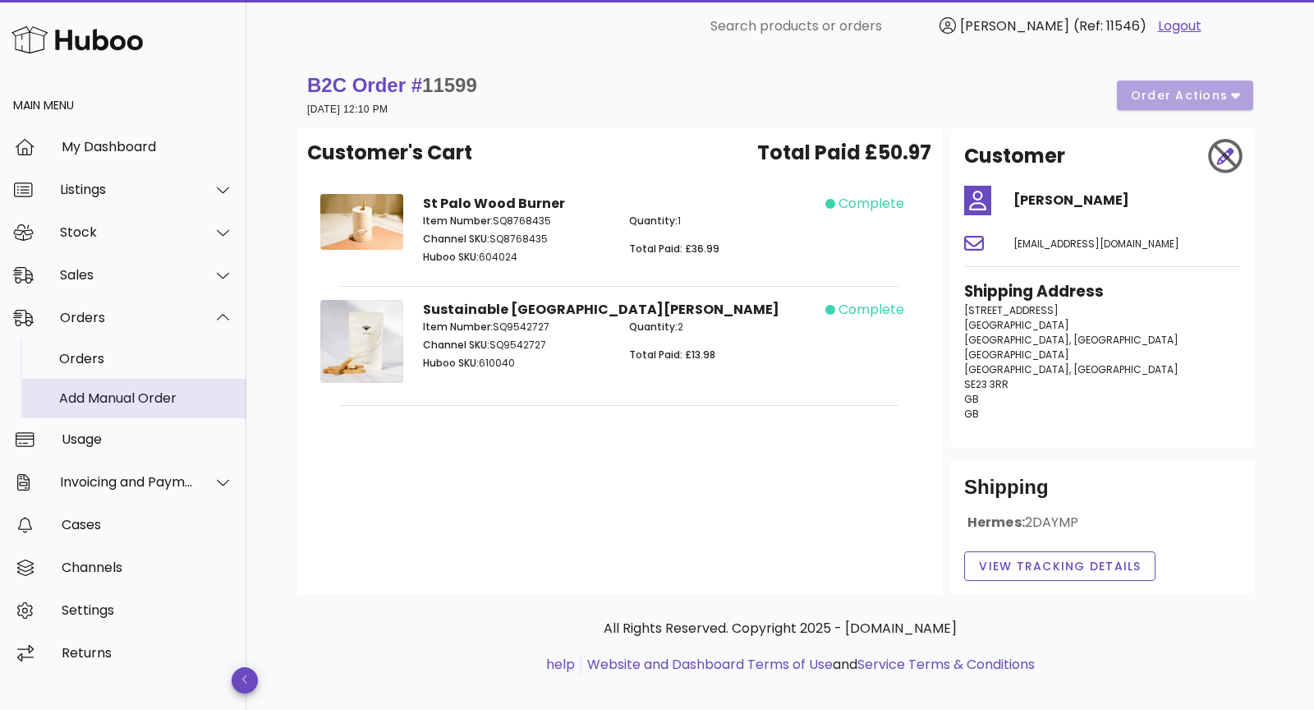
click at [77, 408] on div "Add Manual Order" at bounding box center [146, 397] width 174 height 35
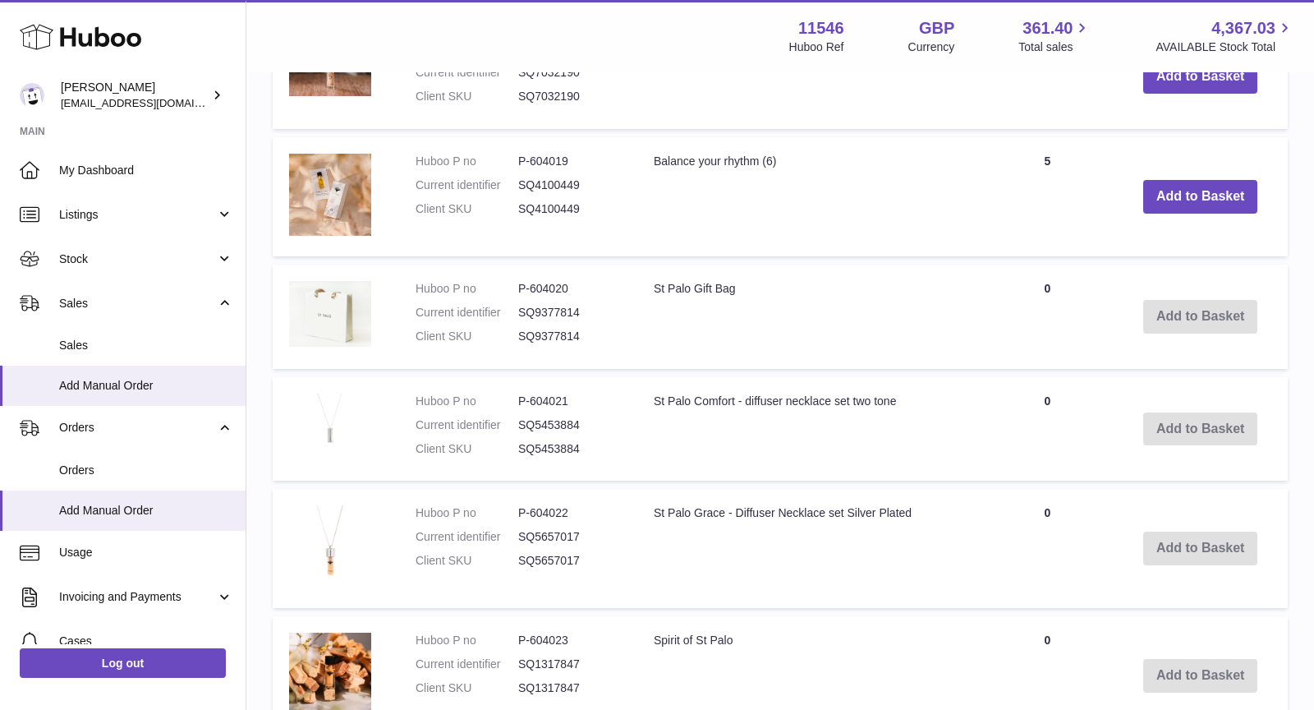
scroll to position [1222, 0]
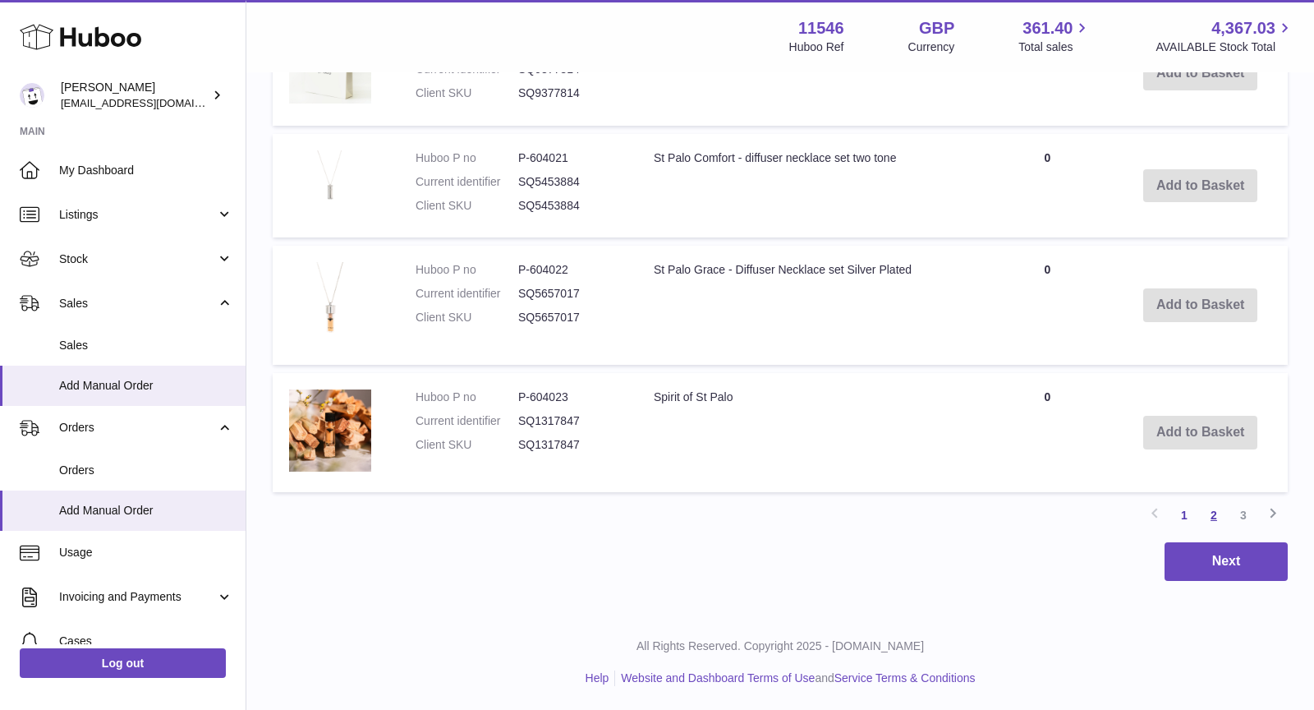
click at [1213, 513] on link "2" at bounding box center [1214, 515] width 30 height 30
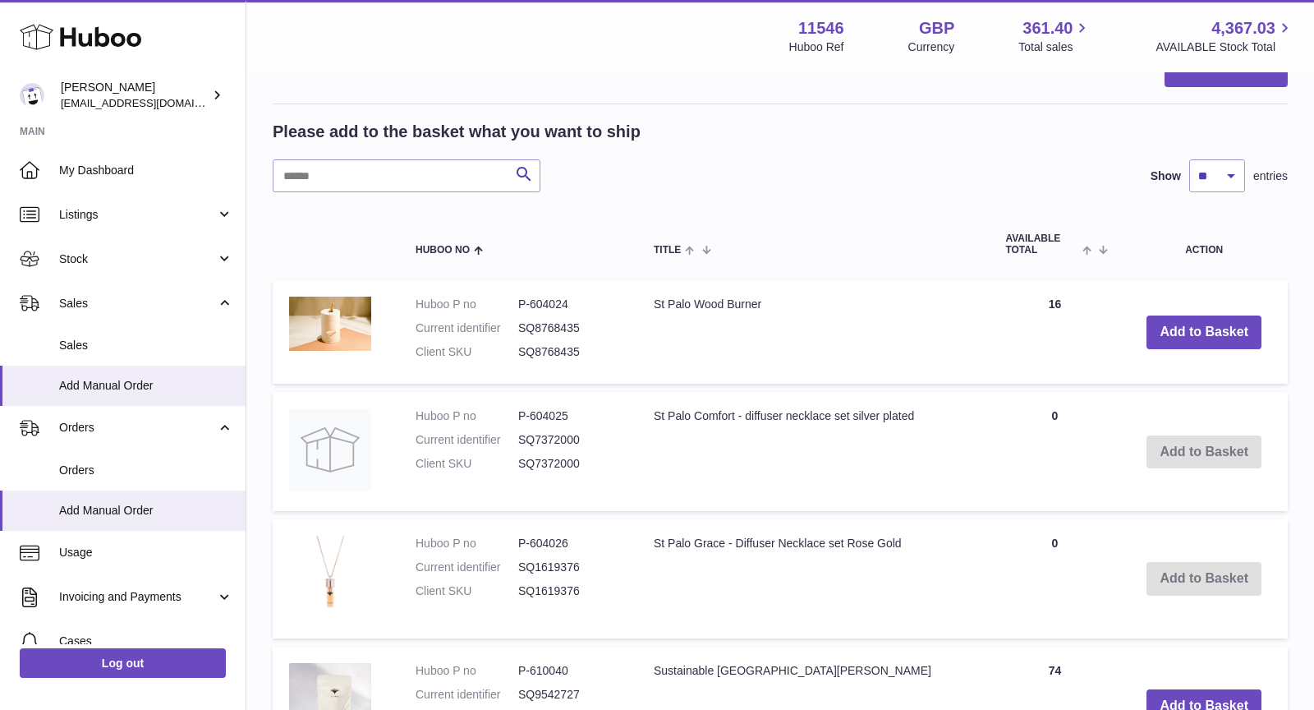
scroll to position [349, 0]
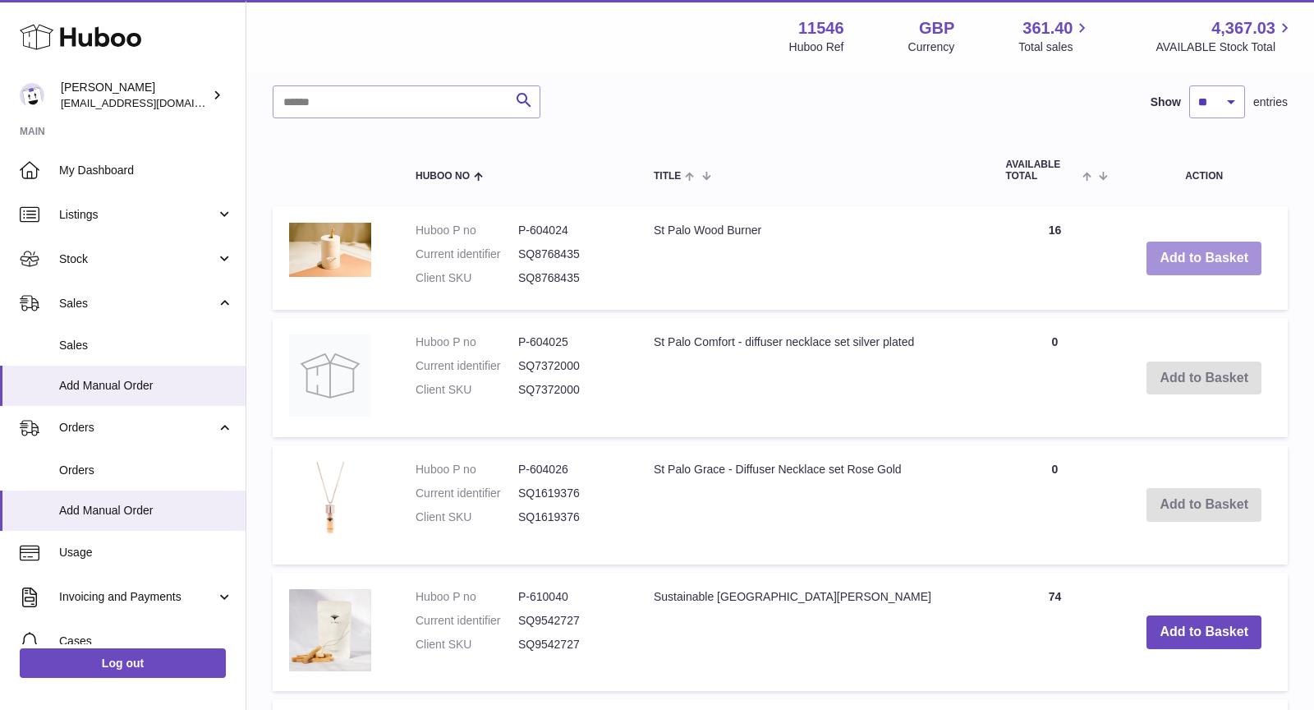
click at [1219, 261] on button "Add to Basket" at bounding box center [1204, 259] width 115 height 34
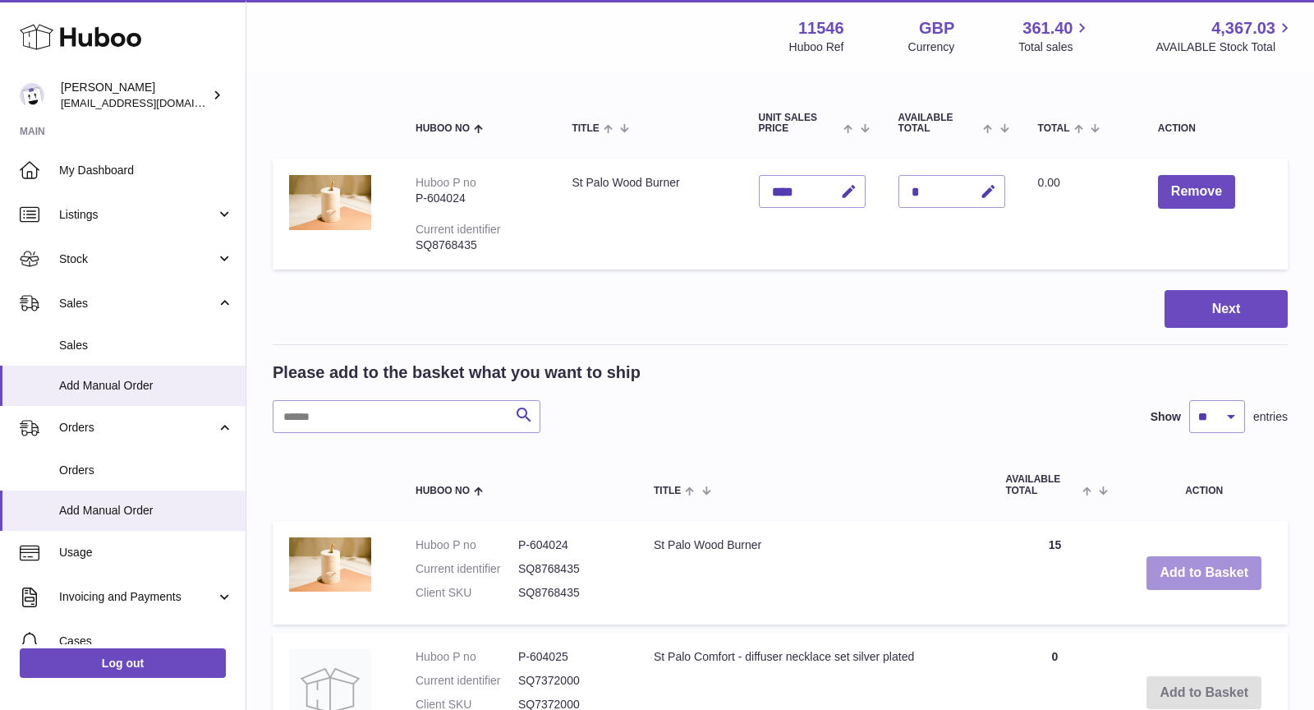
scroll to position [0, 0]
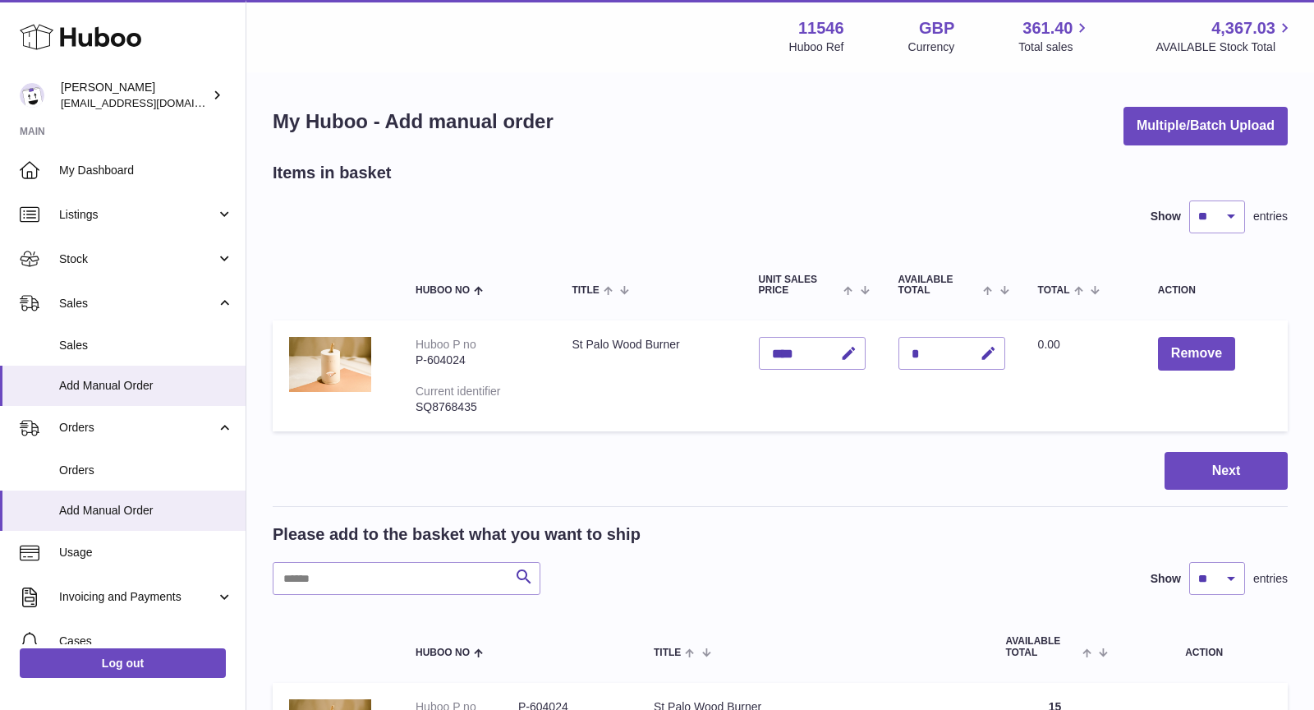
click at [939, 353] on div "*" at bounding box center [952, 353] width 107 height 33
click at [987, 351] on icon "button" at bounding box center [988, 353] width 17 height 17
type input "*"
click at [876, 397] on td "Unit Sales Price ****" at bounding box center [813, 375] width 140 height 110
click at [986, 348] on icon "submit" at bounding box center [989, 353] width 15 height 15
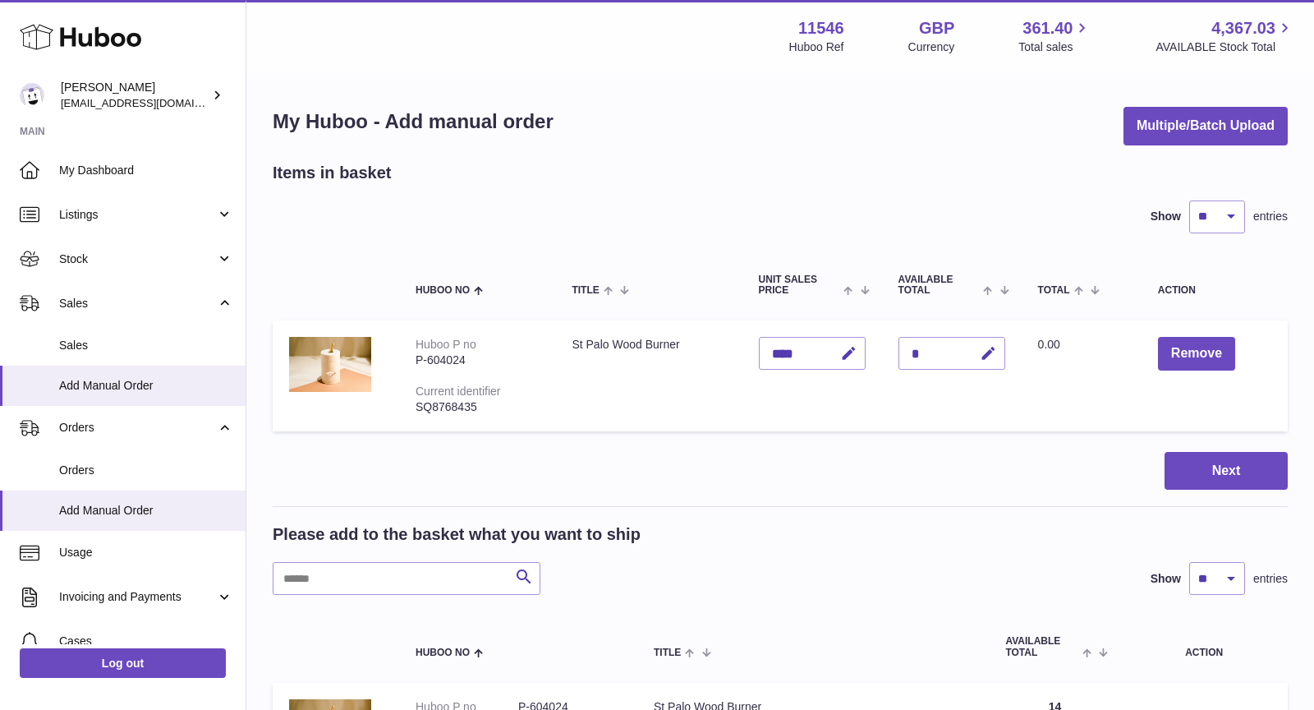
click at [941, 361] on div "*" at bounding box center [952, 353] width 107 height 33
click at [919, 354] on div "*" at bounding box center [952, 353] width 107 height 33
click at [991, 352] on icon "button" at bounding box center [988, 353] width 17 height 17
type input "*"
click at [900, 380] on td "Quantity *" at bounding box center [952, 375] width 140 height 110
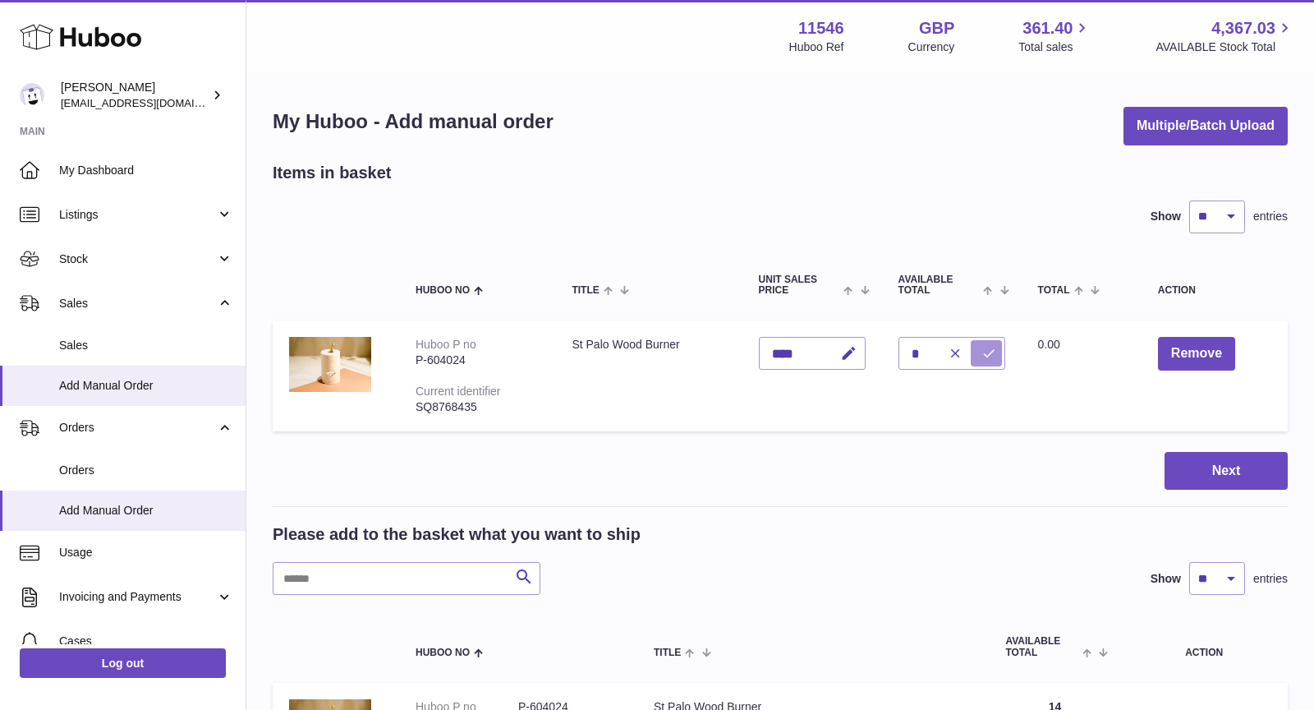
click at [992, 358] on icon "submit" at bounding box center [989, 353] width 15 height 15
click at [1207, 476] on button "Next" at bounding box center [1226, 471] width 123 height 39
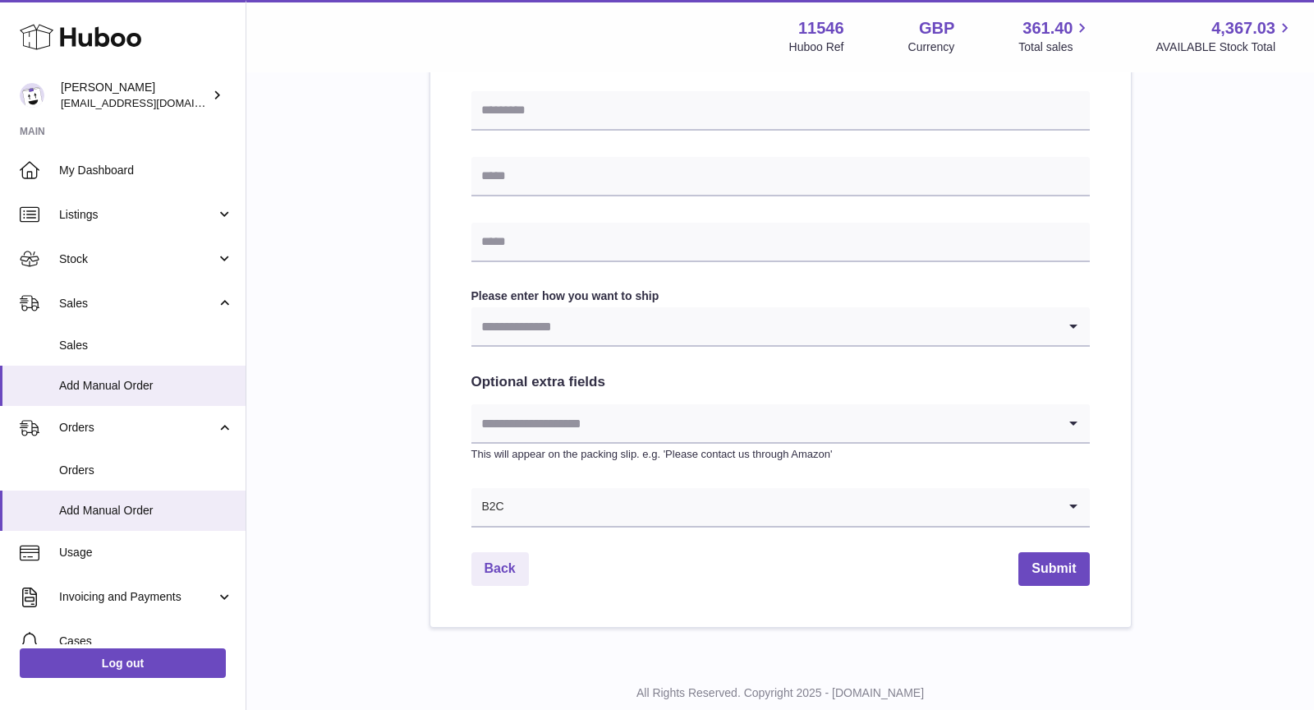
scroll to position [695, 0]
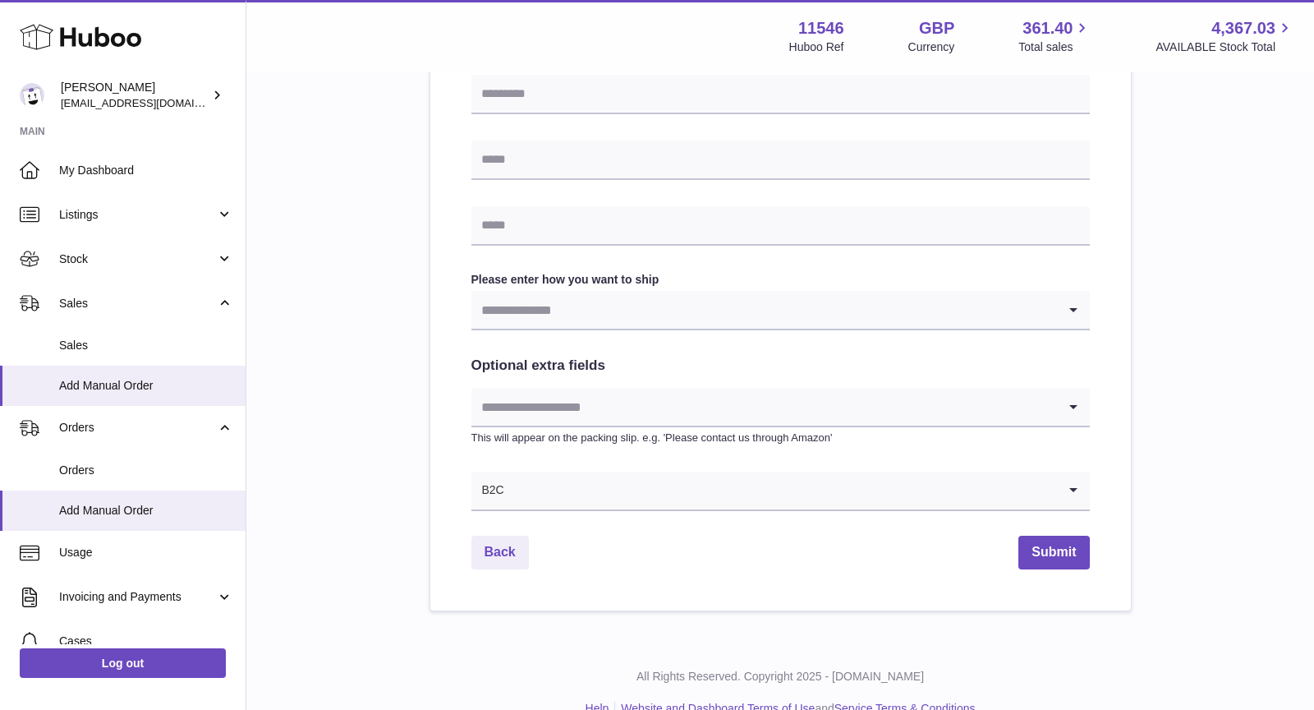
click at [638, 307] on input "Search for option" at bounding box center [765, 310] width 586 height 38
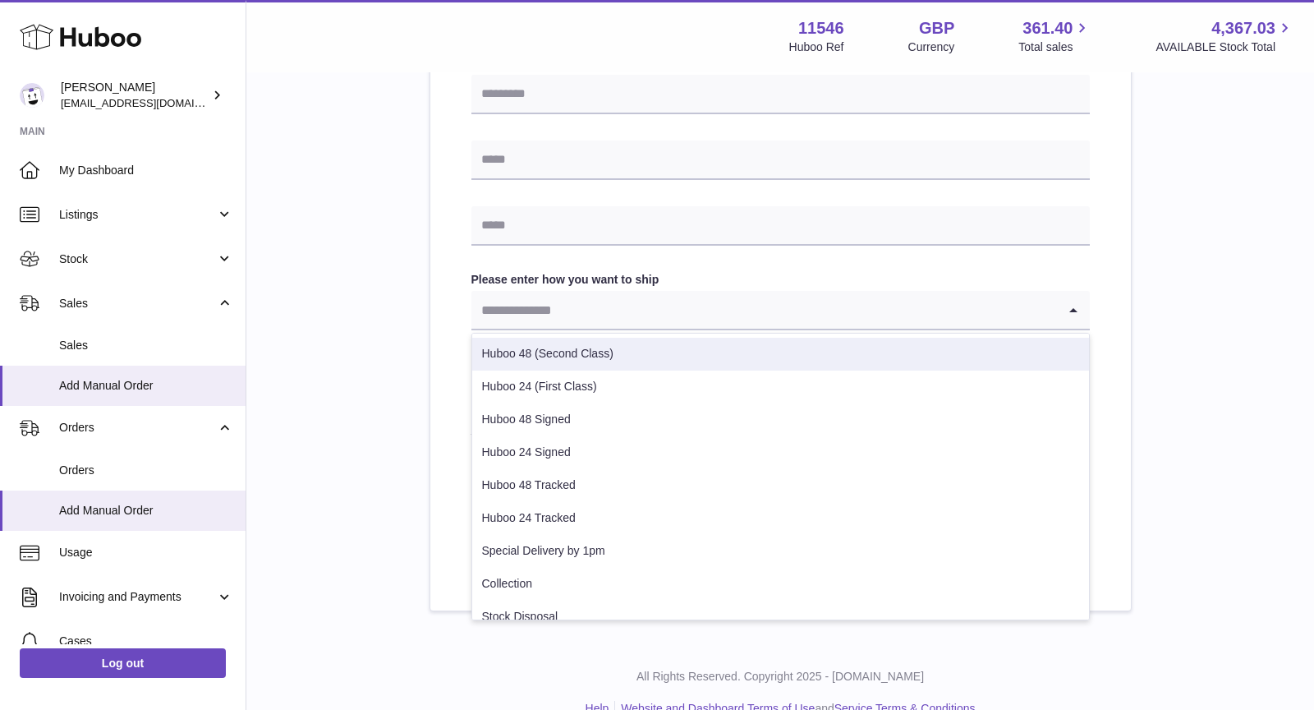
click at [428, 324] on div "Please enter where you want to ship the items UK Europe World Find Address Plea…" at bounding box center [780, 39] width 1015 height 1144
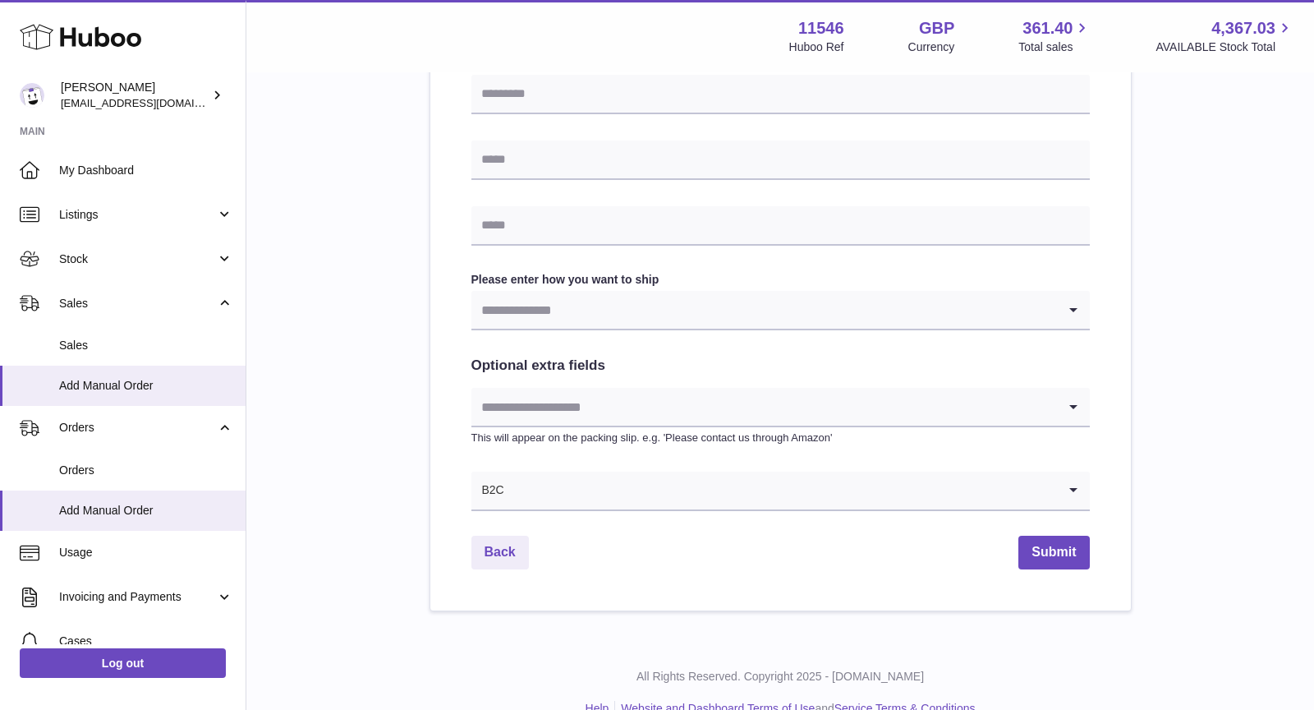
scroll to position [724, 0]
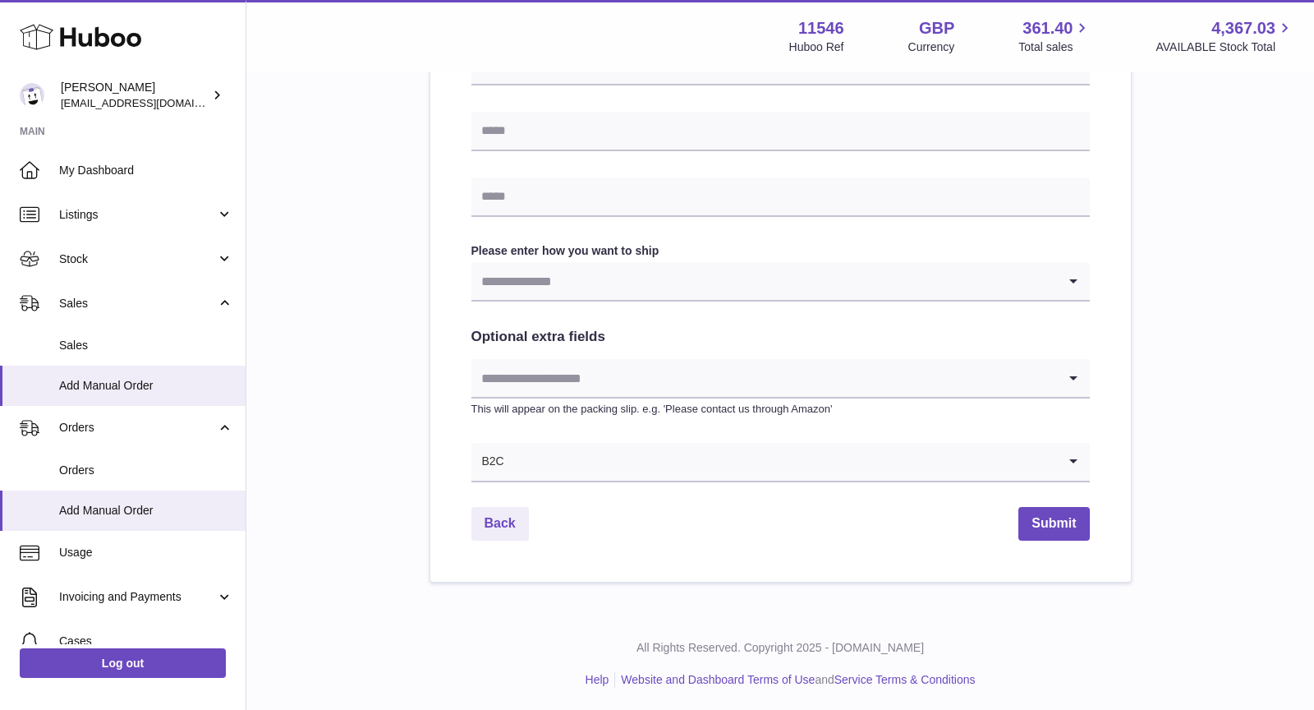
click at [622, 380] on input "Search for option" at bounding box center [765, 378] width 586 height 38
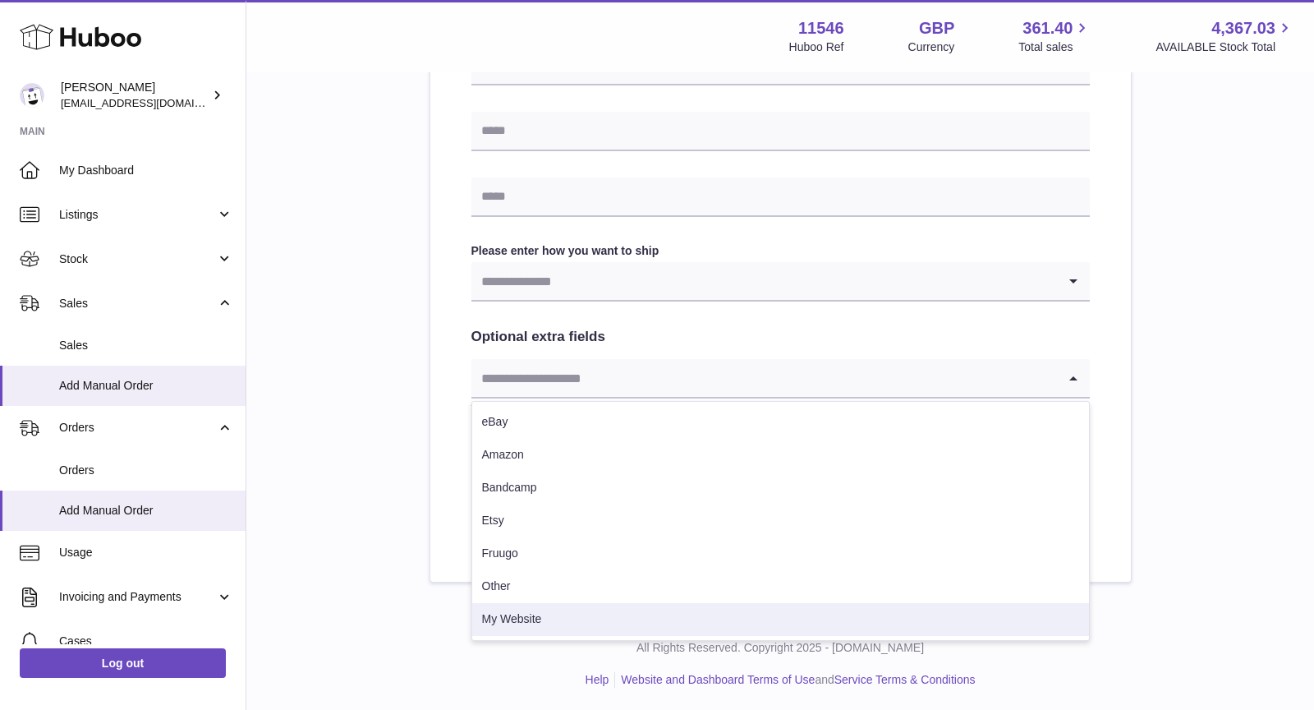
click at [568, 619] on li "My Website" at bounding box center [780, 619] width 617 height 33
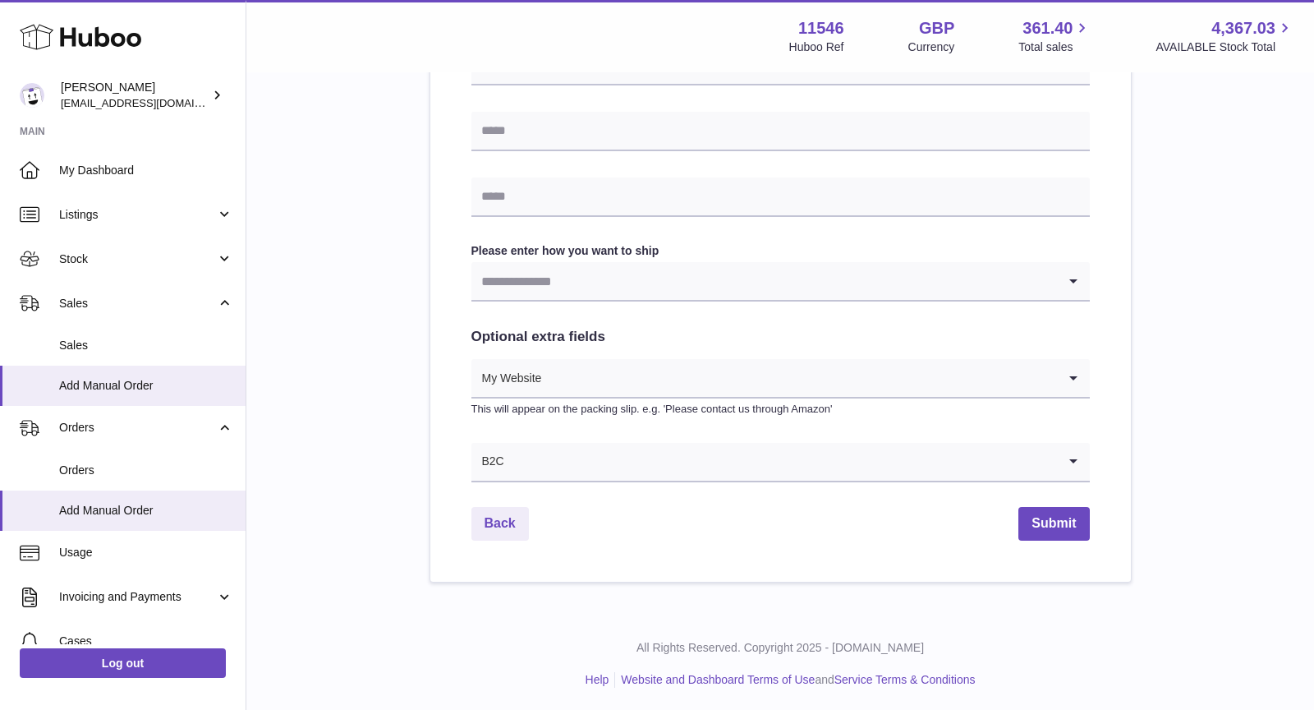
click at [621, 274] on input "Search for option" at bounding box center [765, 281] width 586 height 38
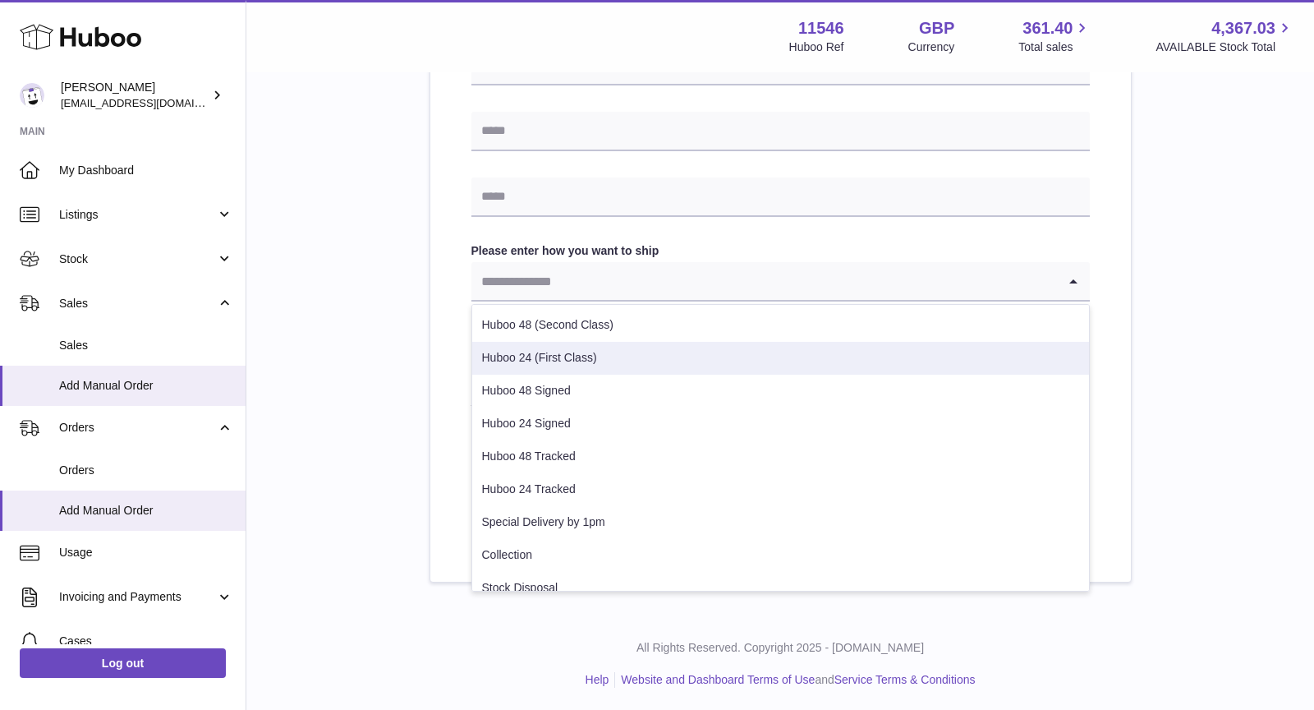
click at [430, 344] on div "Find Address Please enter how you want to ship Loading... Huboo 48 (Second Clas…" at bounding box center [780, 63] width 701 height 1037
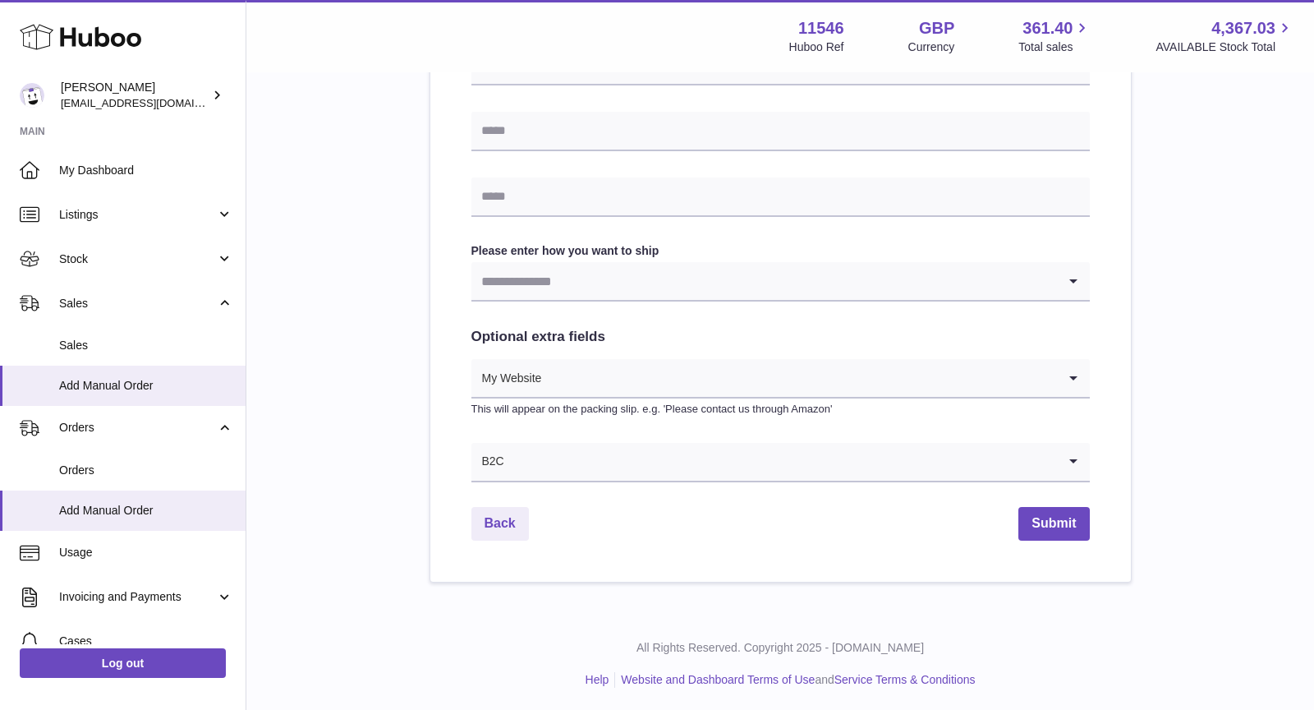
click at [568, 456] on input "Search for option" at bounding box center [781, 462] width 552 height 38
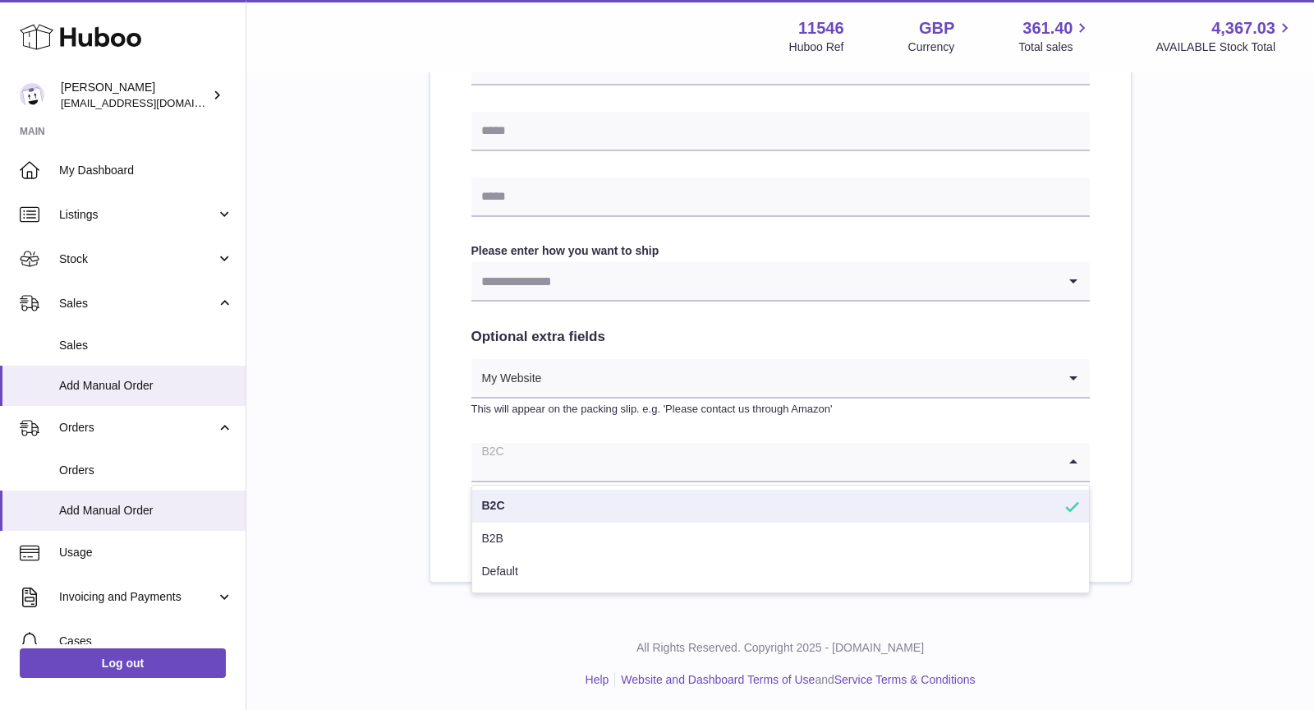
click at [518, 505] on li "B2C" at bounding box center [780, 506] width 617 height 33
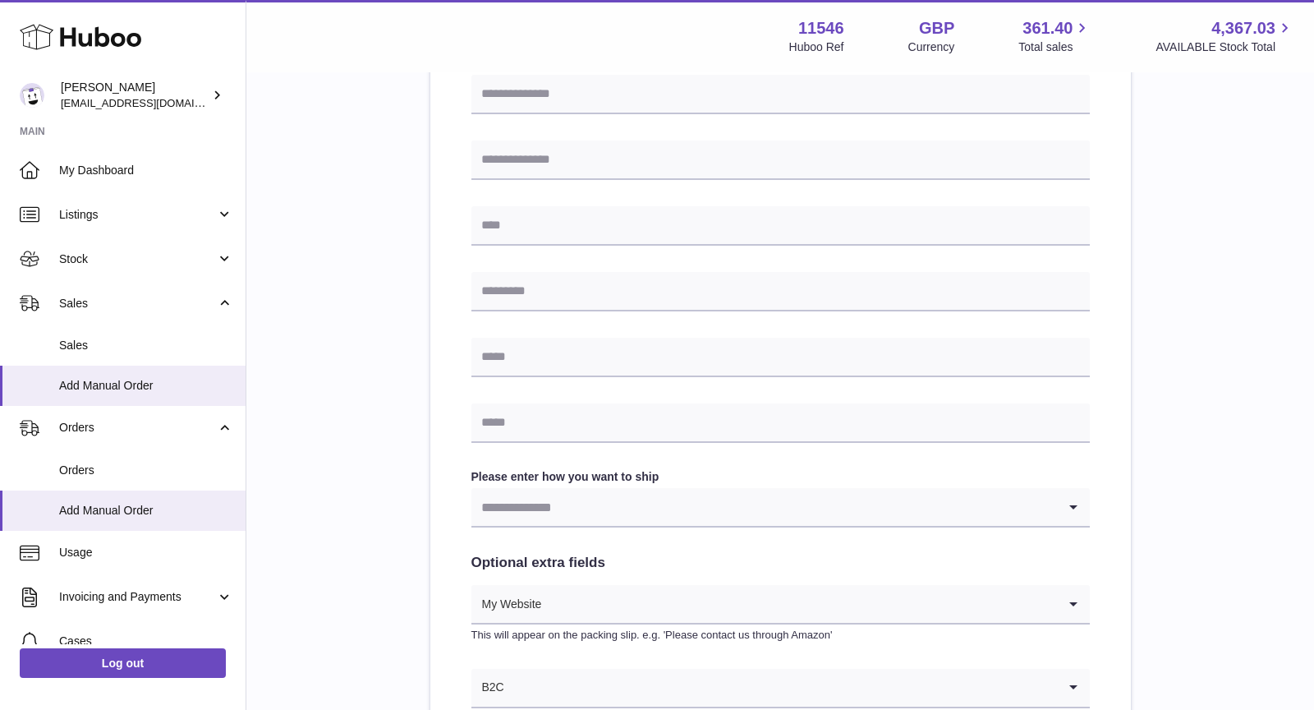
scroll to position [0, 0]
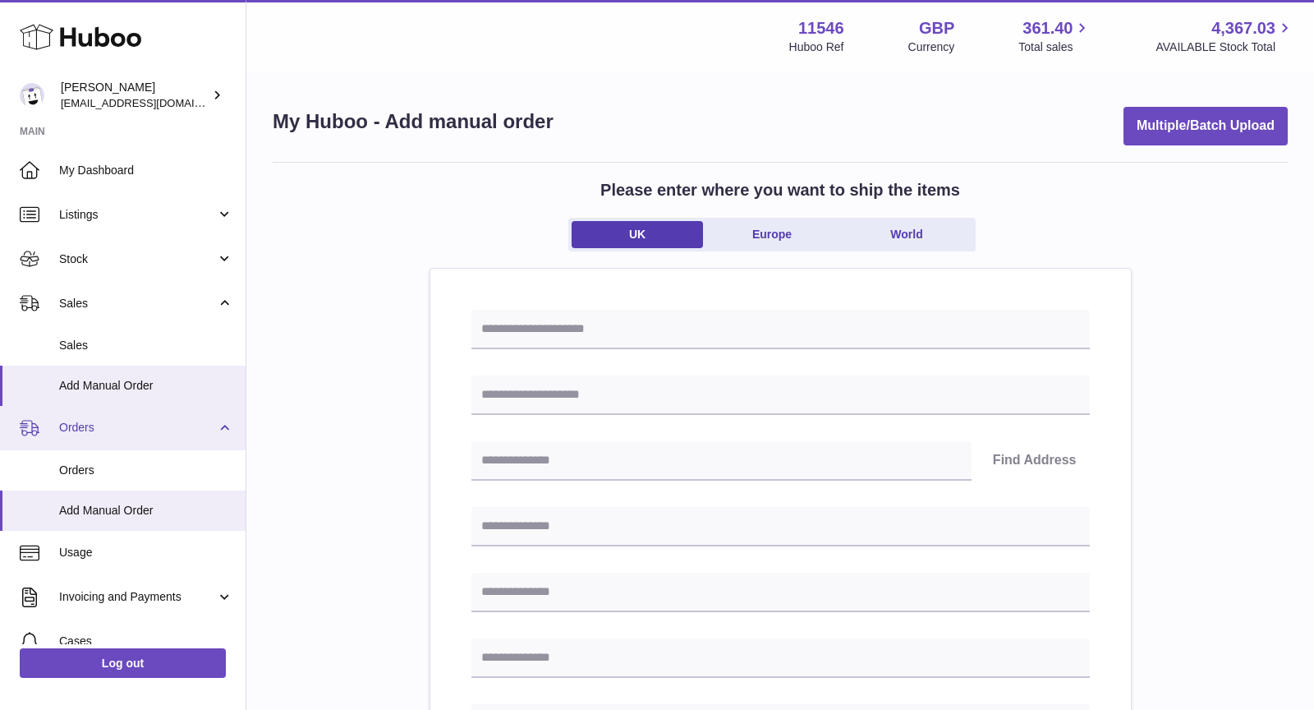
click at [165, 423] on span "Orders" at bounding box center [137, 428] width 157 height 16
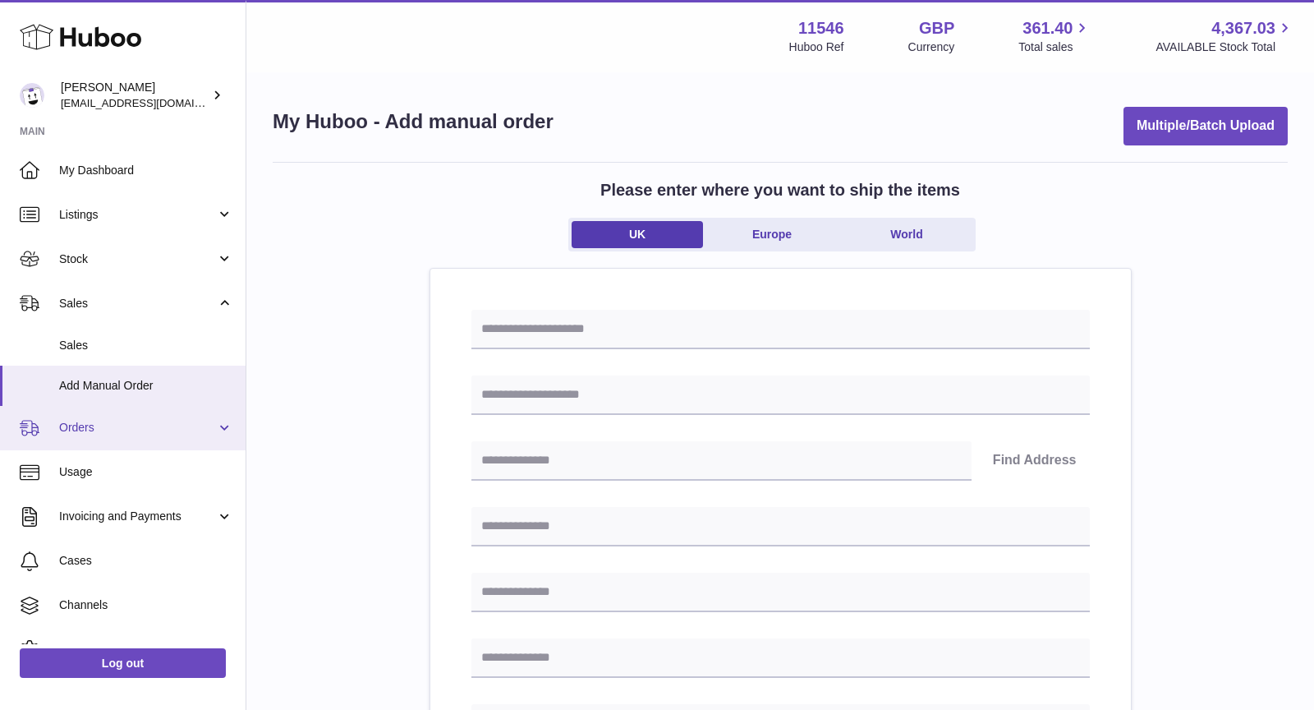
click at [194, 422] on span "Orders" at bounding box center [137, 428] width 157 height 16
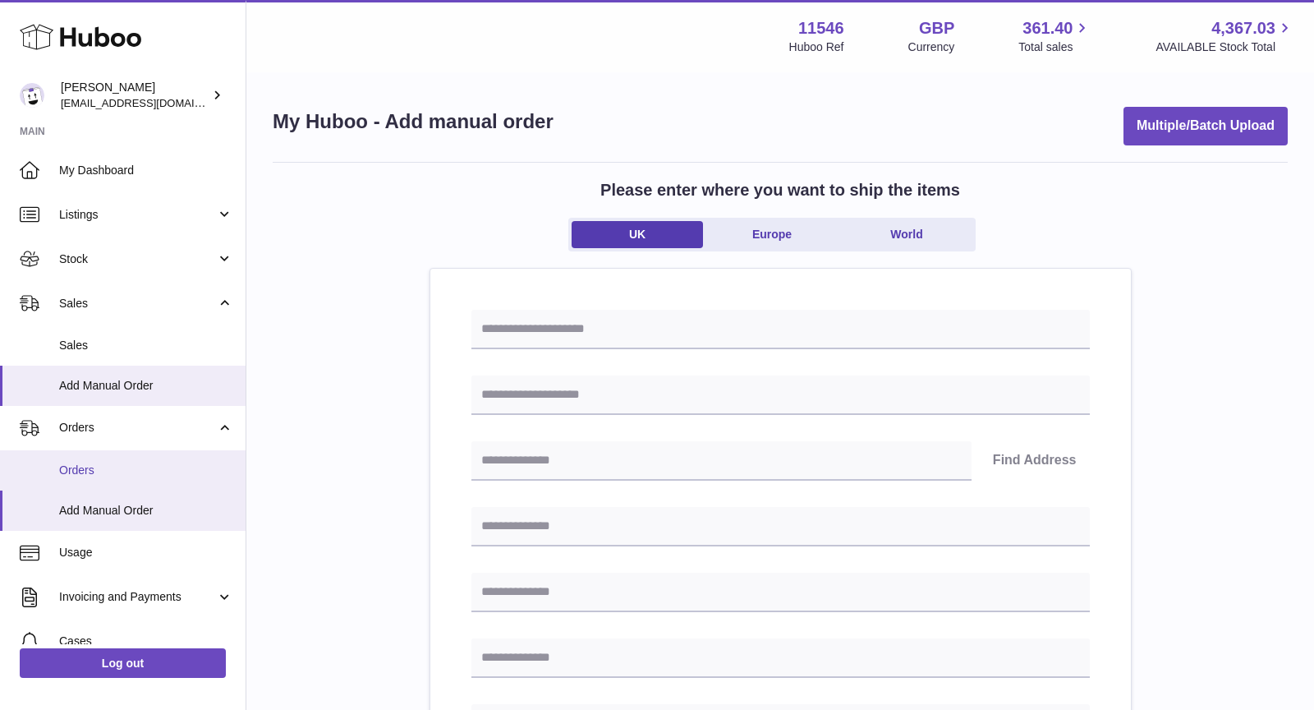
click at [99, 470] on span "Orders" at bounding box center [146, 470] width 174 height 16
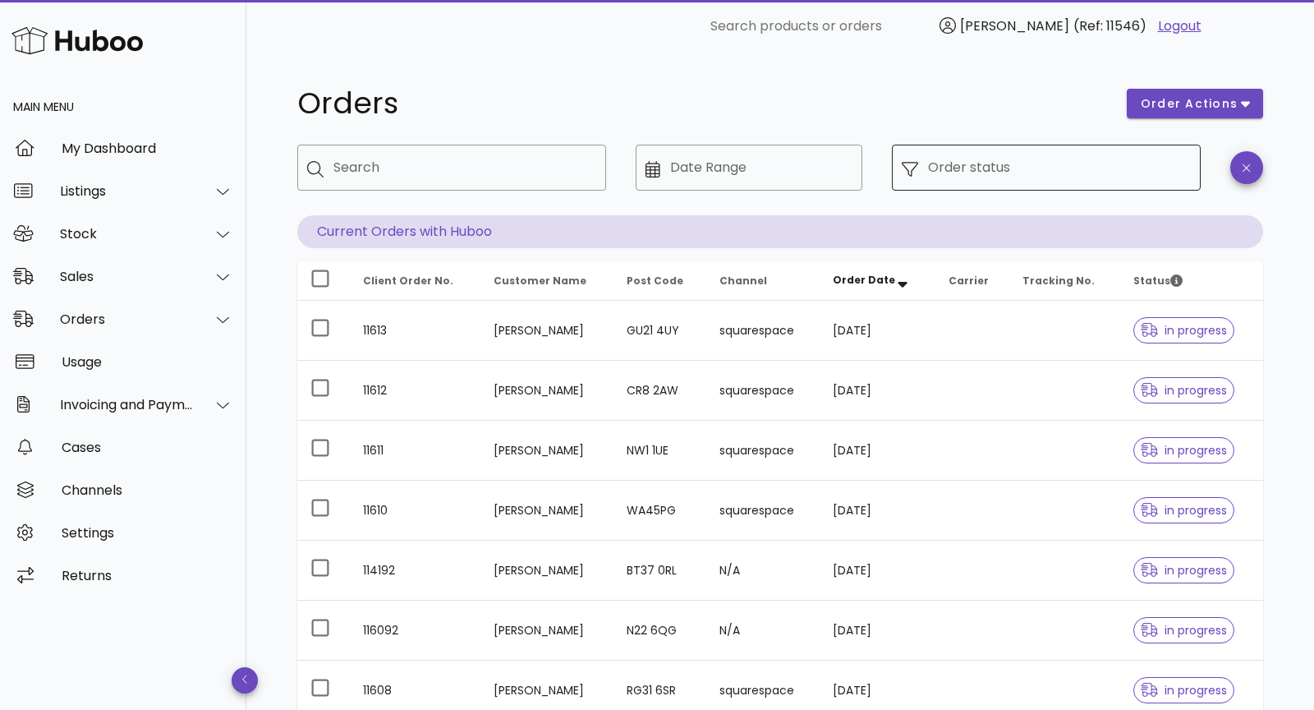
click at [1026, 154] on input "Order status" at bounding box center [1059, 167] width 263 height 26
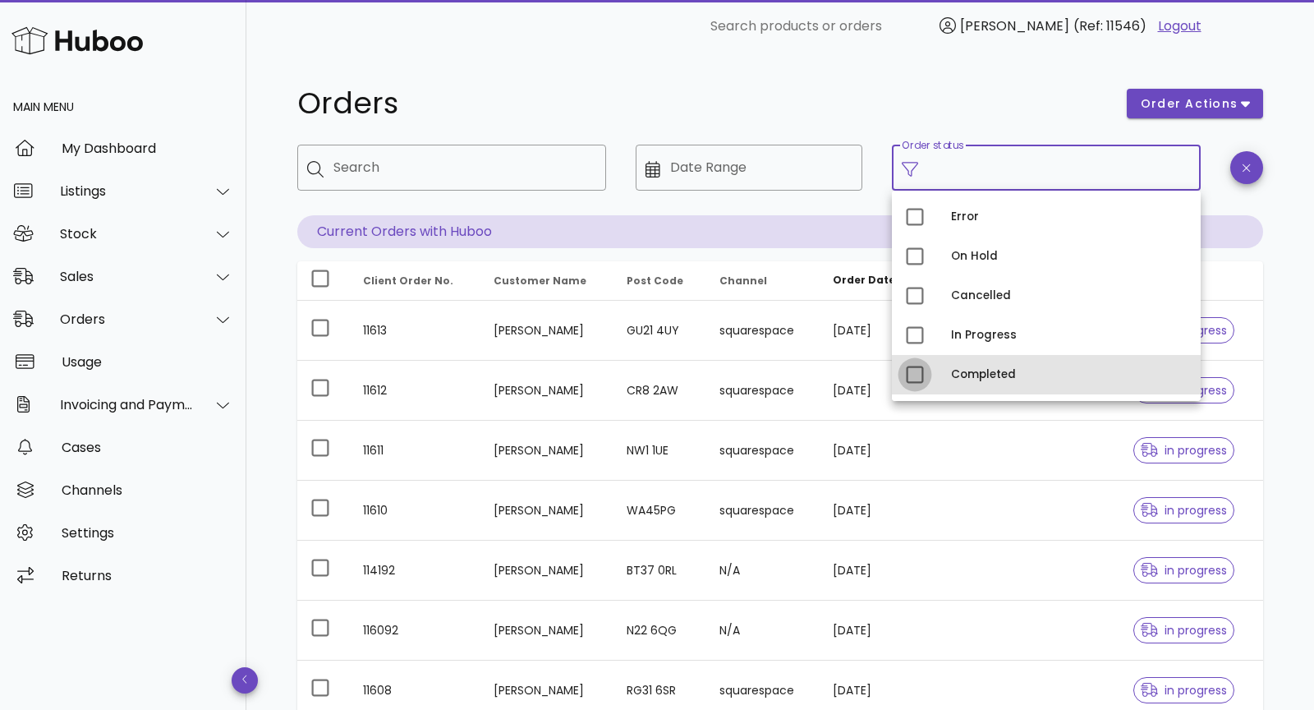
click at [915, 375] on div at bounding box center [915, 375] width 28 height 28
type input "**********"
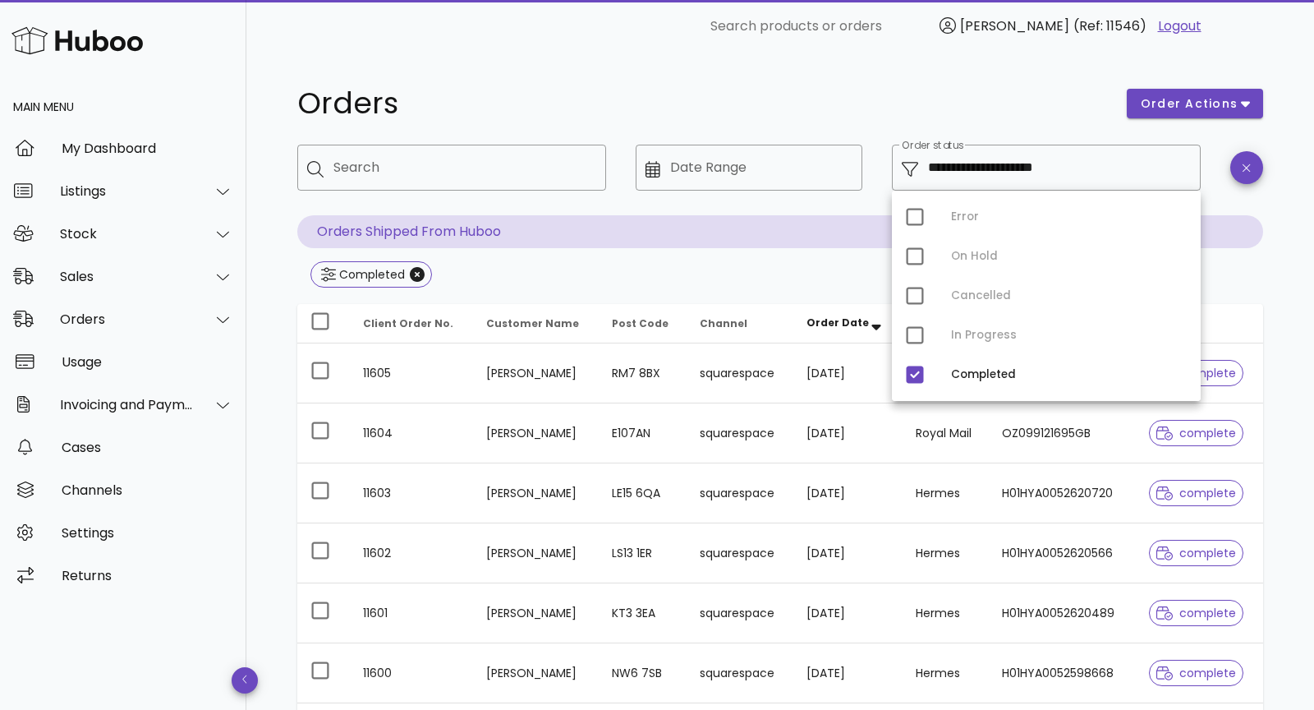
click at [1277, 306] on div "**********" at bounding box center [780, 588] width 1045 height 1071
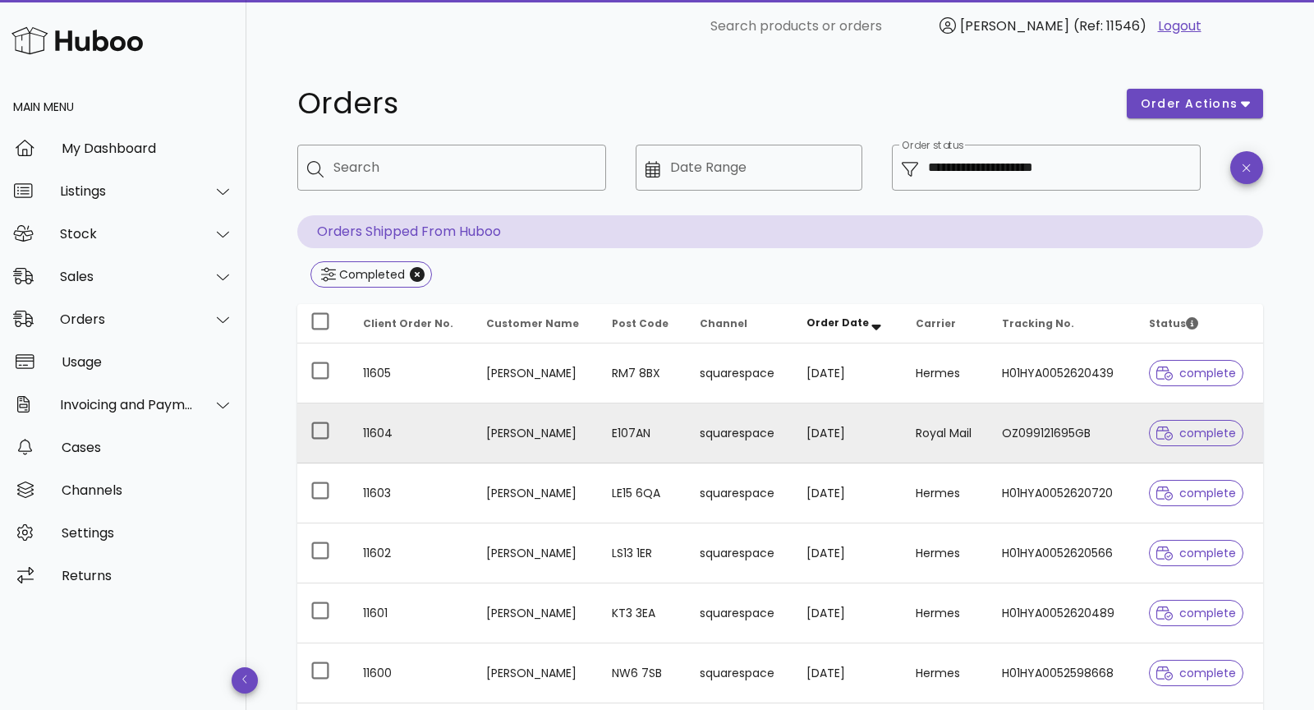
click at [1139, 441] on td "complete" at bounding box center [1199, 433] width 127 height 60
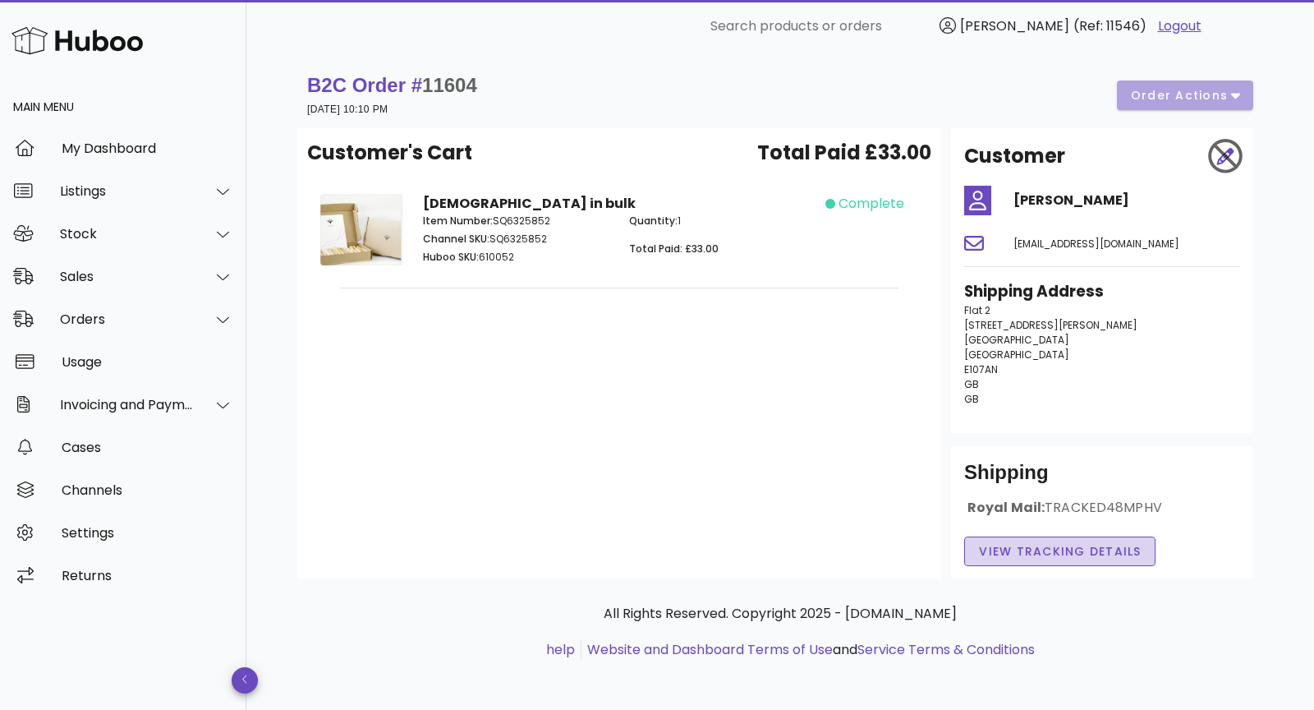
click at [1026, 562] on button "View Tracking details" at bounding box center [1059, 551] width 191 height 30
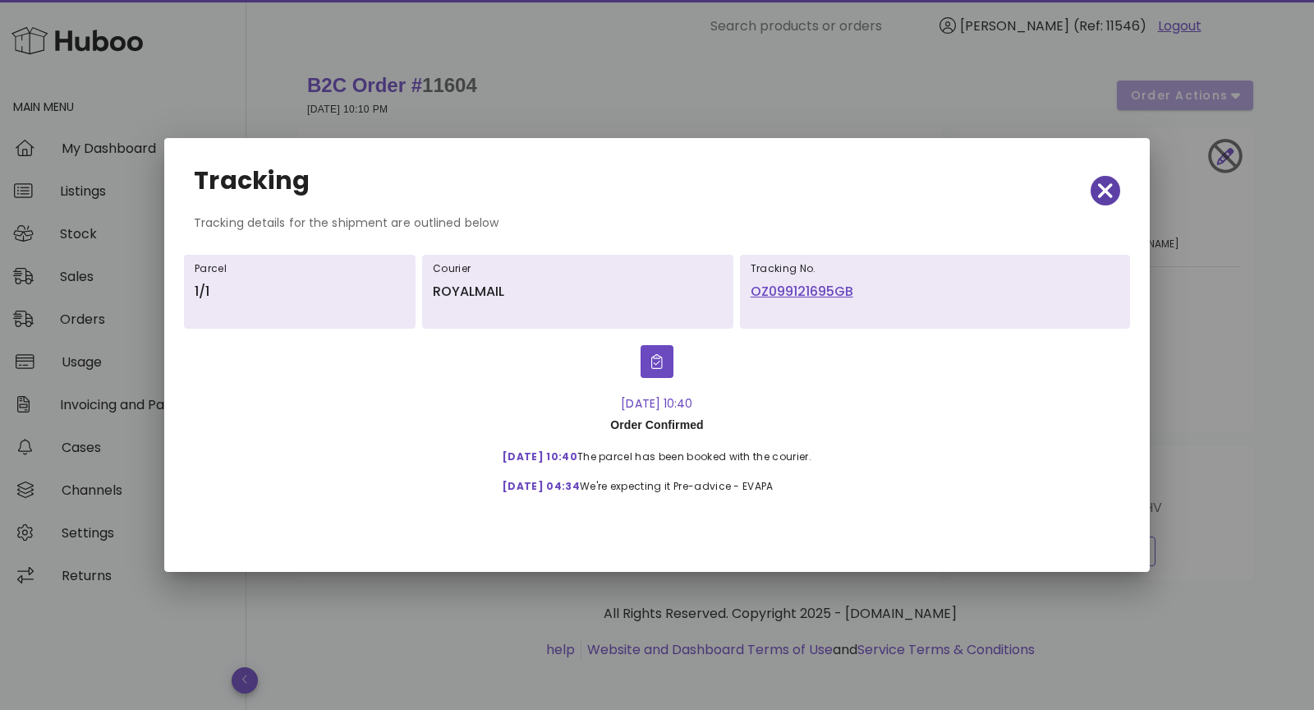
click at [1104, 191] on icon "button" at bounding box center [1105, 190] width 15 height 15
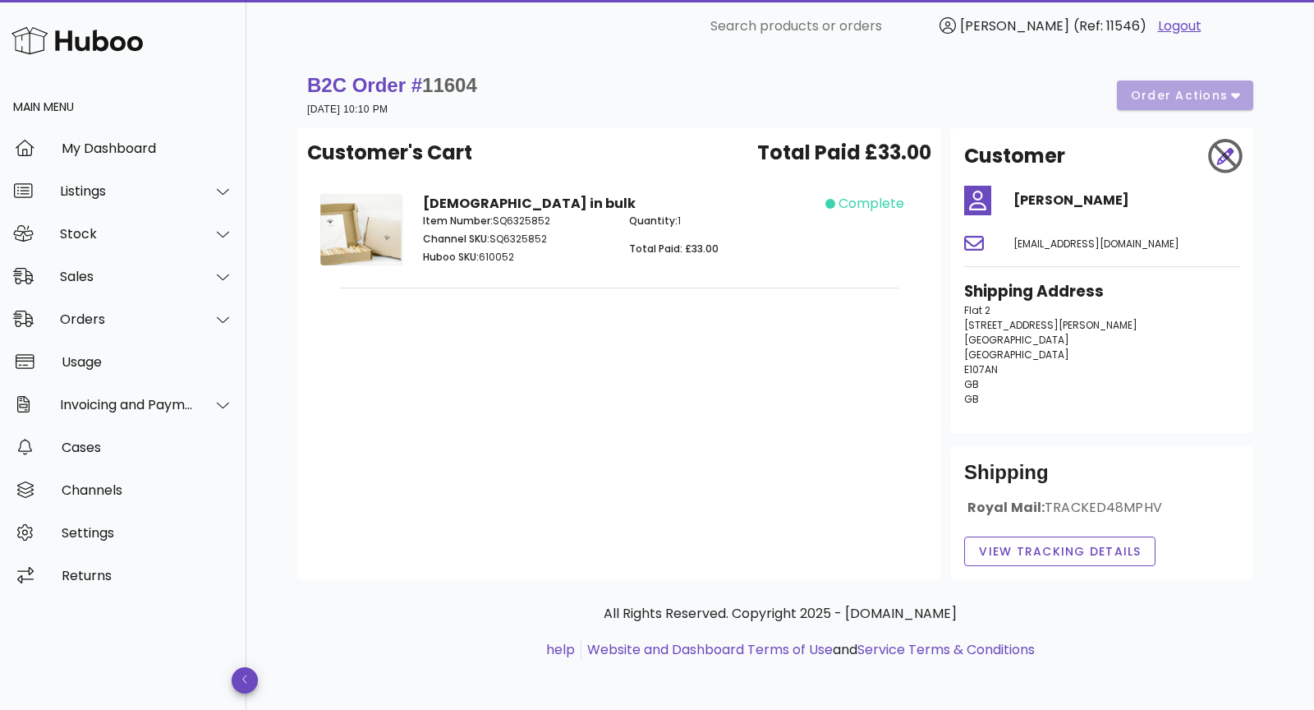
scroll to position [2, 0]
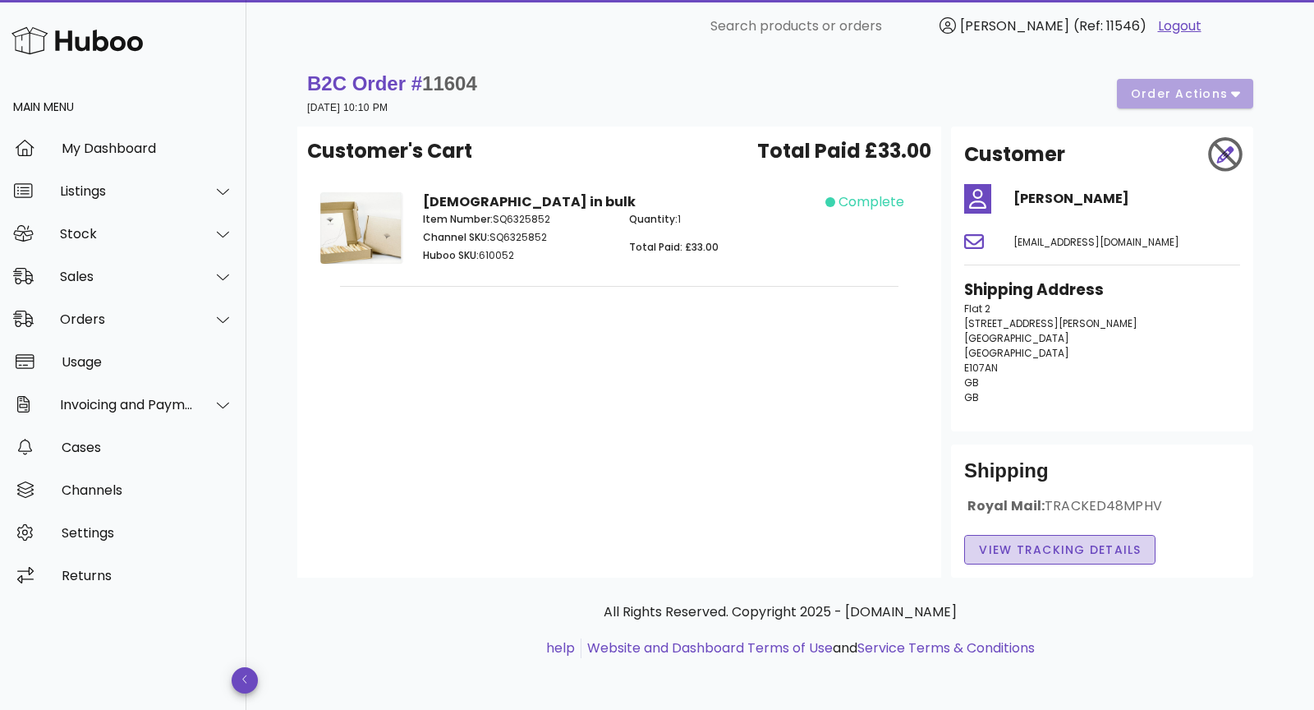
click at [993, 562] on button "View Tracking details" at bounding box center [1059, 550] width 191 height 30
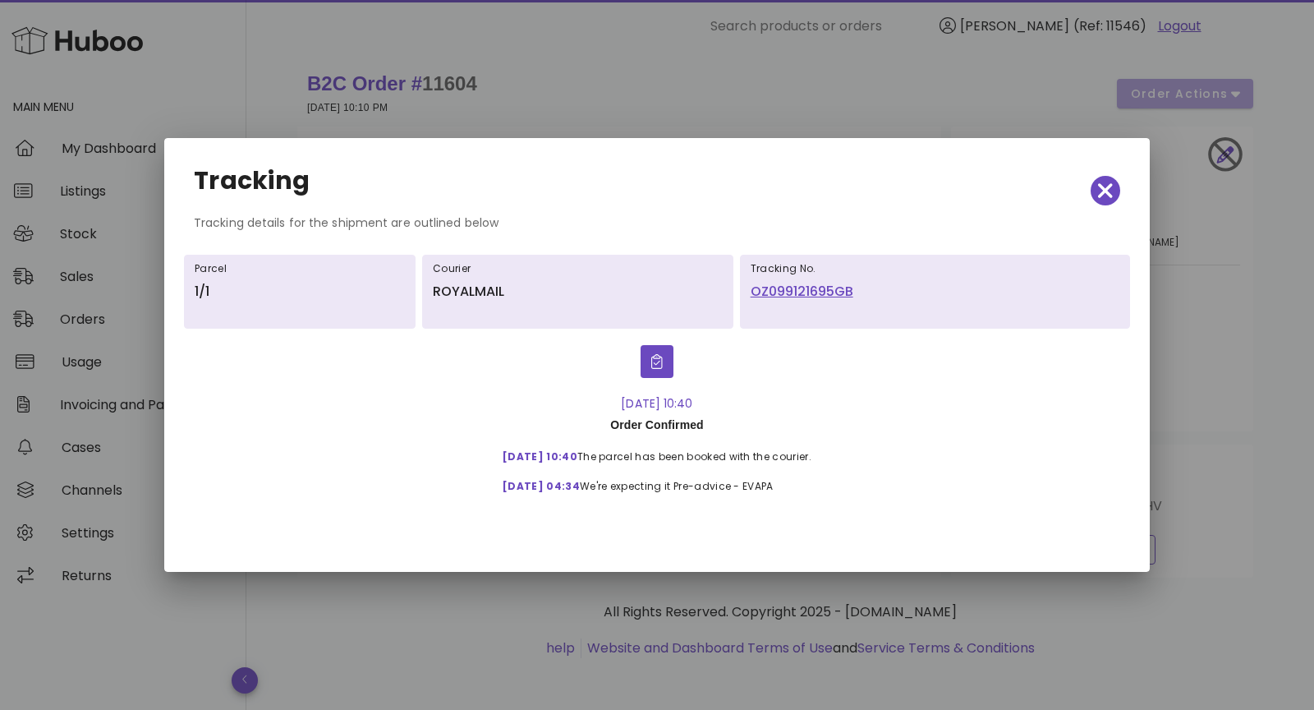
click at [887, 65] on div at bounding box center [657, 355] width 1314 height 710
click at [1056, 144] on div "Tracking Tracking details for the shipment are outlined below Parcel 1/1 Courie…" at bounding box center [657, 355] width 986 height 434
click at [1106, 191] on icon "button" at bounding box center [1105, 190] width 15 height 15
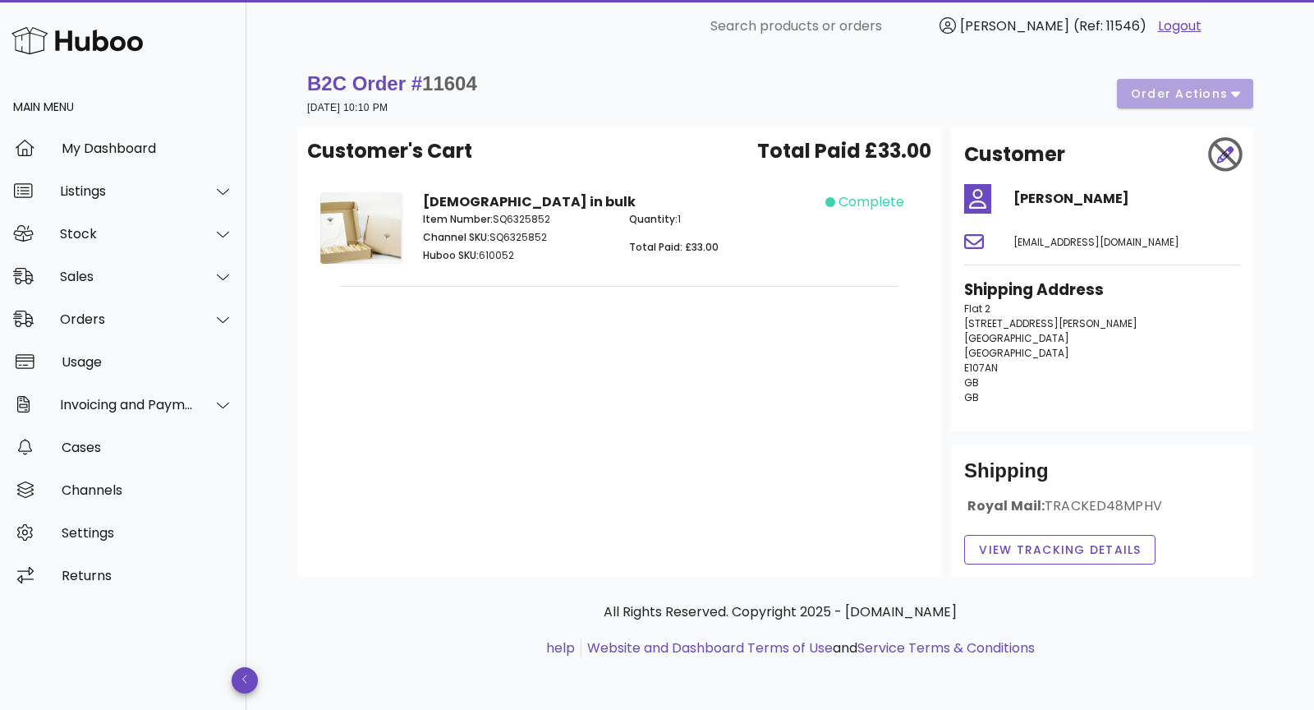
scroll to position [0, 0]
click at [530, 371] on div "Customer's Cart Total Paid £33.00 Palo Santo in bulk Item Number: SQ6325852 Cha…" at bounding box center [619, 353] width 644 height 451
